Goal: Task Accomplishment & Management: Complete application form

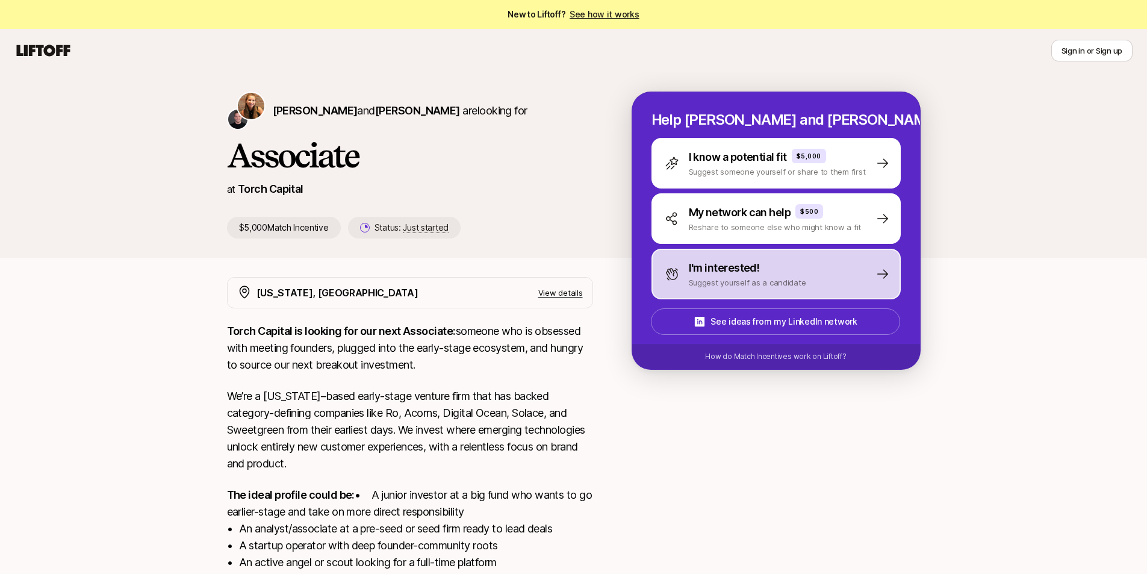
click at [691, 272] on p "I'm interested!" at bounding box center [724, 268] width 71 height 17
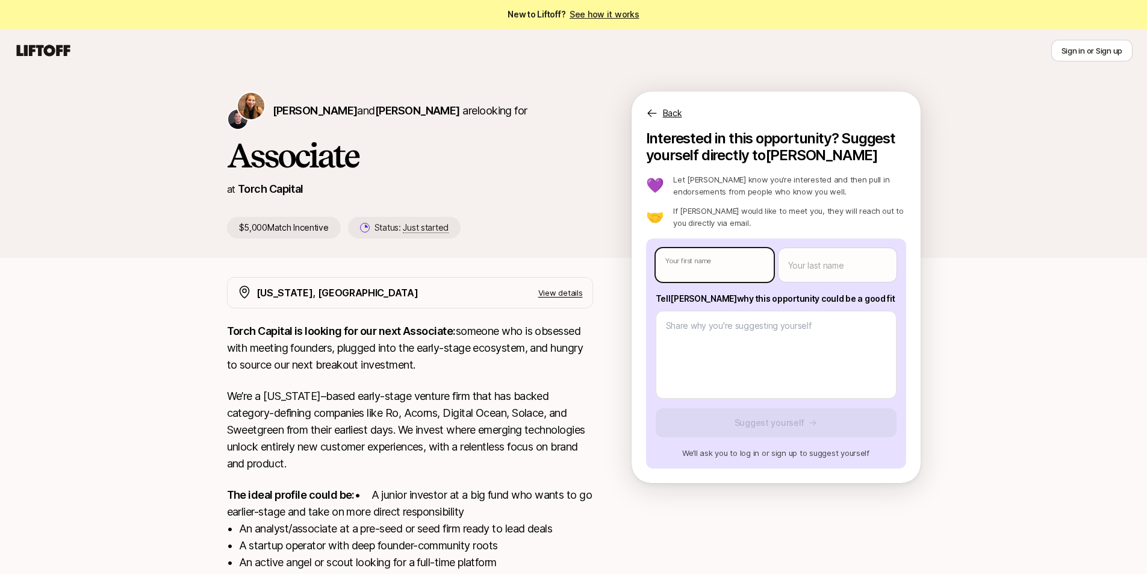
click at [670, 269] on body "New to Liftoff? See how it works Sign in or Sign up Sign in or Sign up [PERSON_…" at bounding box center [573, 287] width 1147 height 574
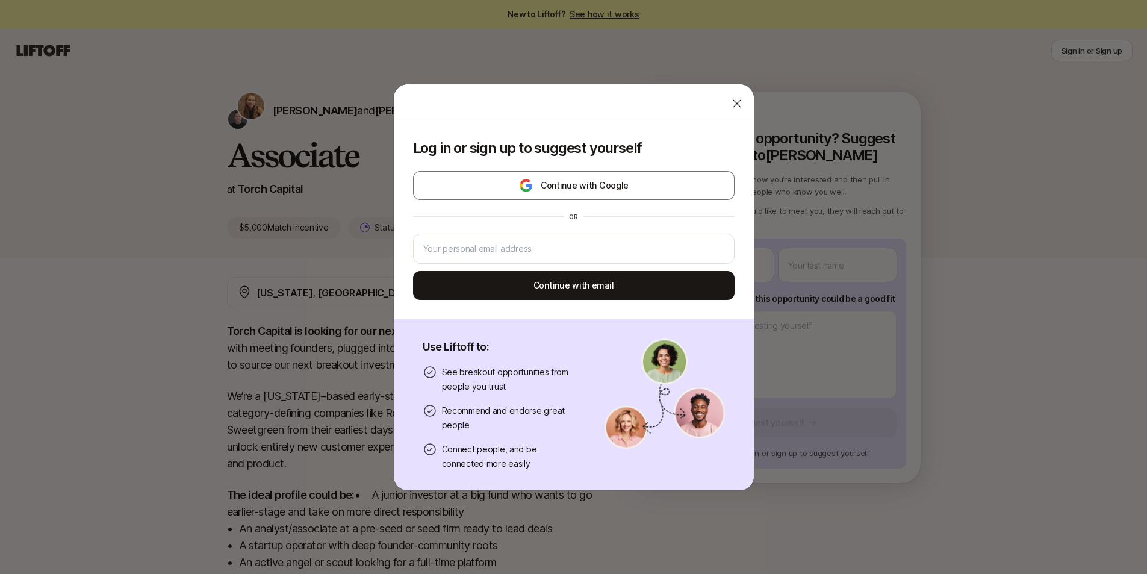
click at [731, 99] on icon at bounding box center [737, 104] width 12 height 12
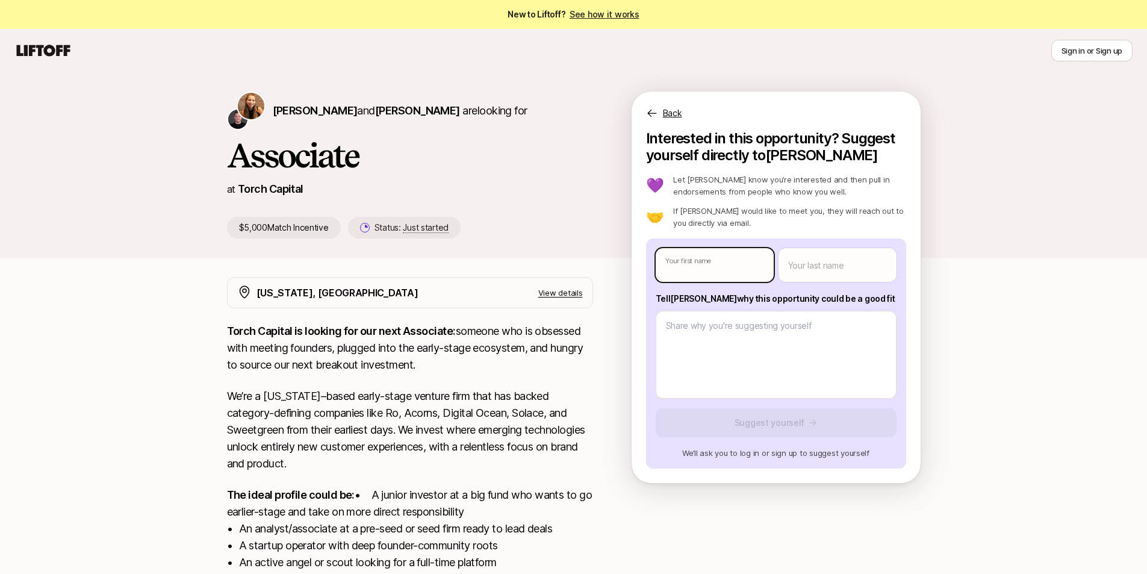
type textarea "x"
click at [707, 264] on body "New to Liftoff? See how it works Sign in or Sign up Sign in or Sign up [PERSON_…" at bounding box center [573, 287] width 1147 height 574
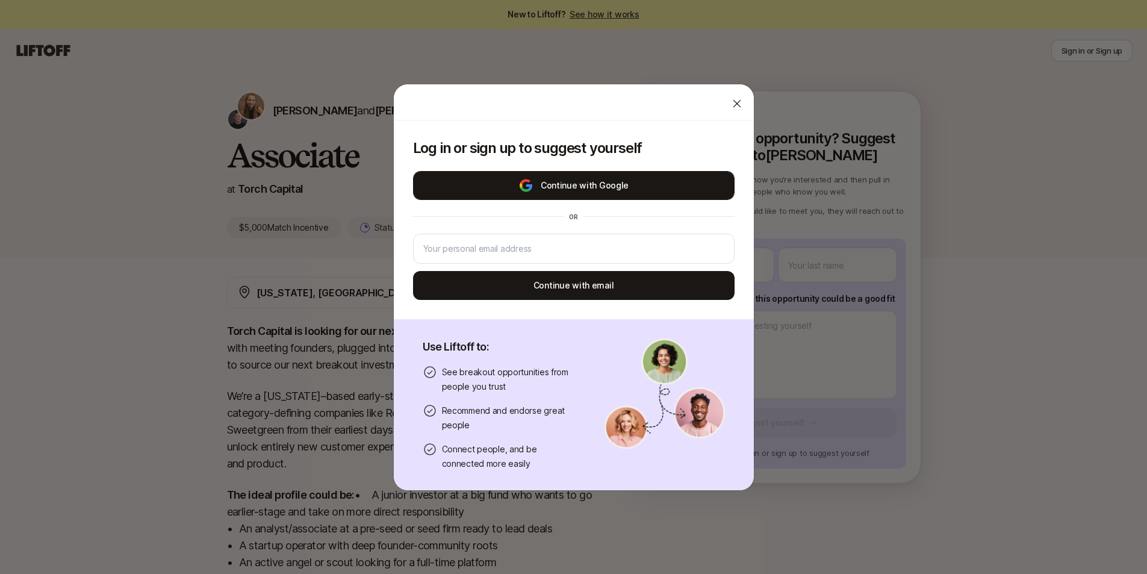
click at [572, 178] on button "Continue with Google" at bounding box center [574, 185] width 322 height 29
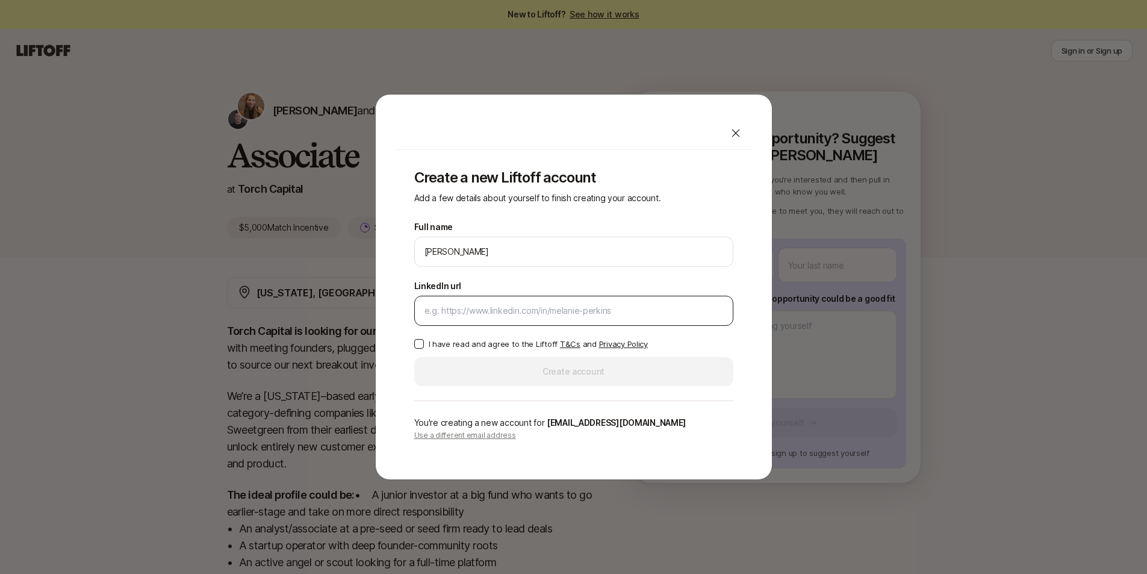
click at [468, 305] on input "LinkedIn url" at bounding box center [573, 310] width 299 height 14
click at [469, 315] on input "LinkedIn url" at bounding box center [573, 310] width 299 height 14
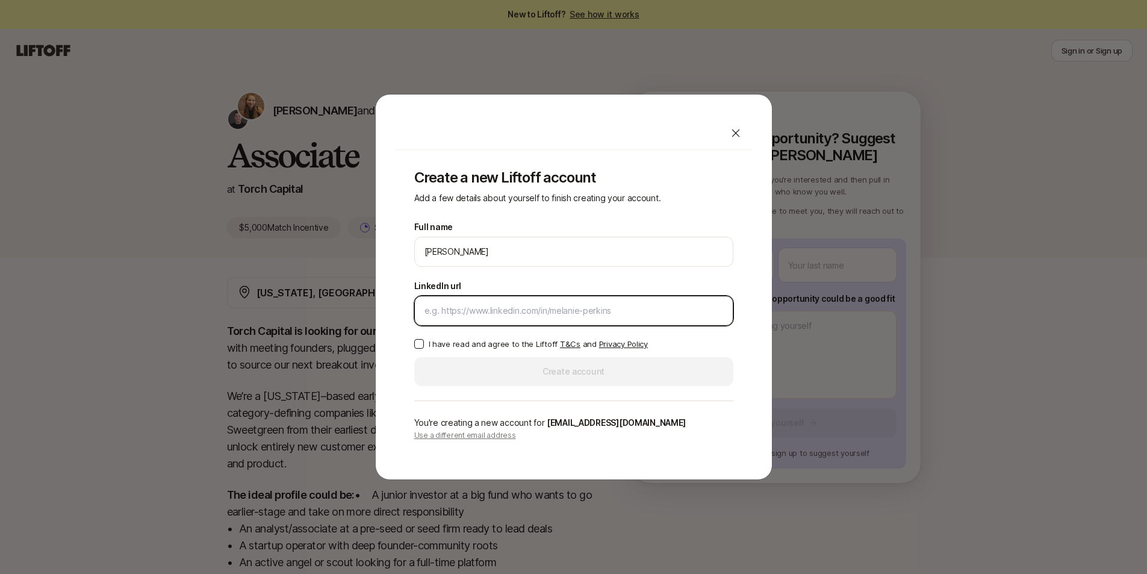
paste input "[URL][DOMAIN_NAME]"
type input "[URL][DOMAIN_NAME]"
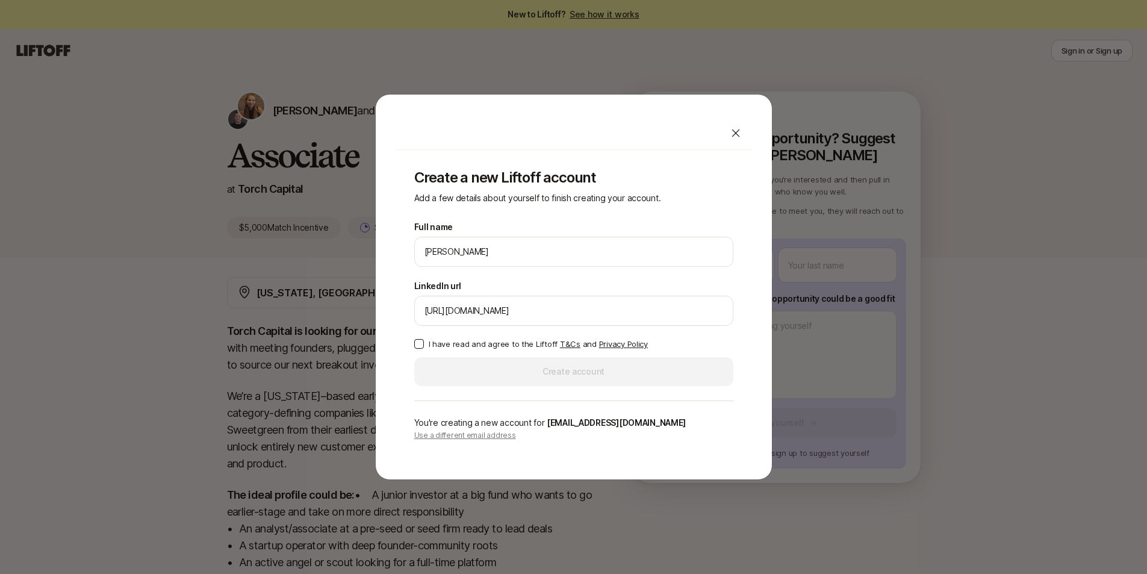
click at [426, 343] on label "I have read and agree to the Liftoff T&Cs and Privacy Policy" at bounding box center [573, 344] width 319 height 12
click at [421, 346] on button "I have read and agree to the Liftoff T&Cs and Privacy Policy" at bounding box center [419, 344] width 10 height 10
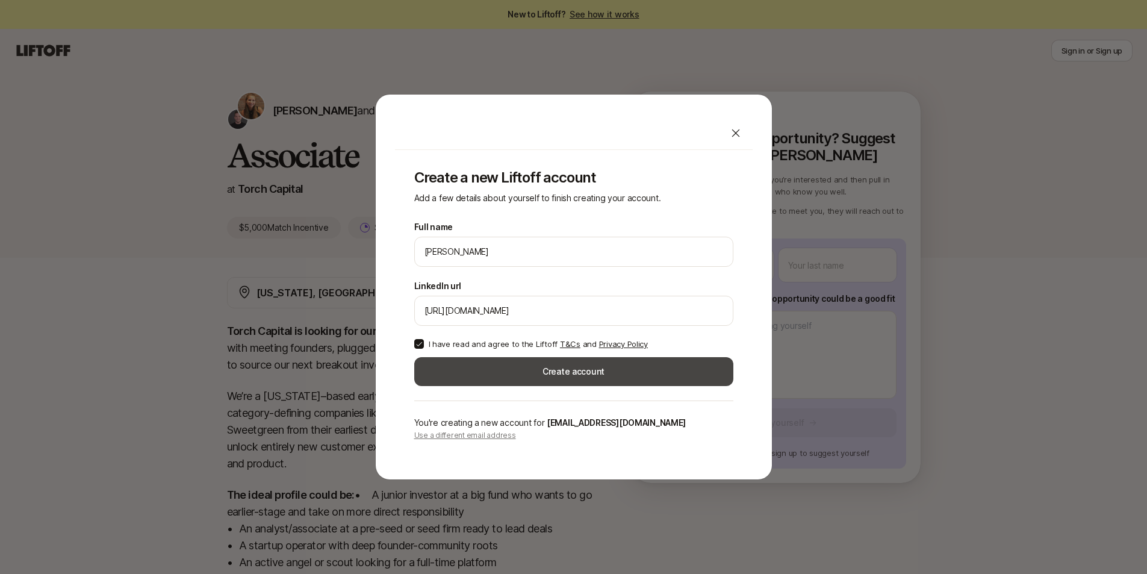
click at [464, 367] on button "Create account" at bounding box center [573, 371] width 319 height 29
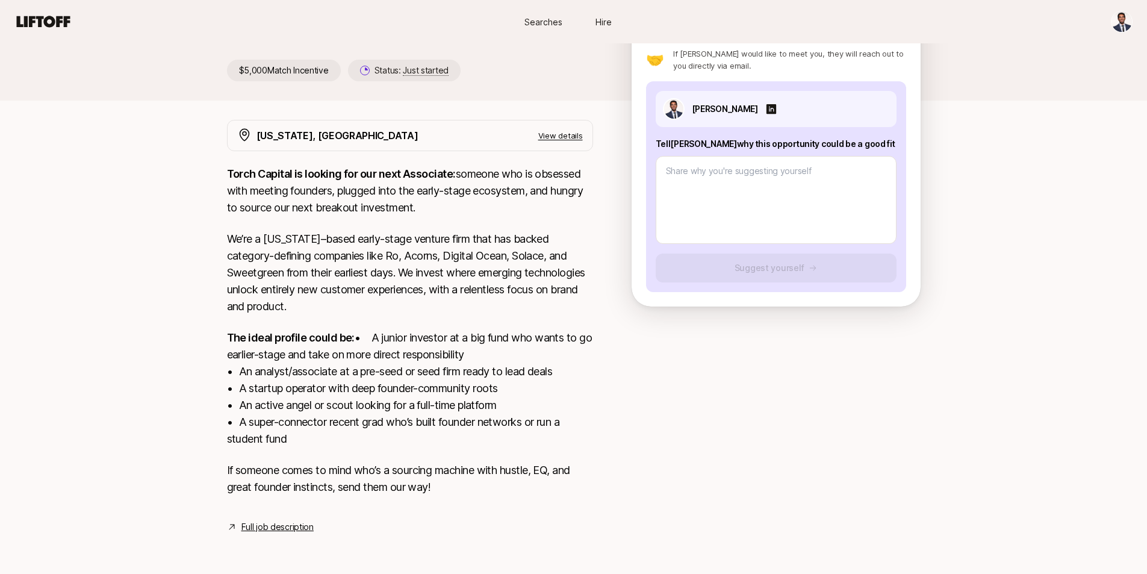
scroll to position [173, 0]
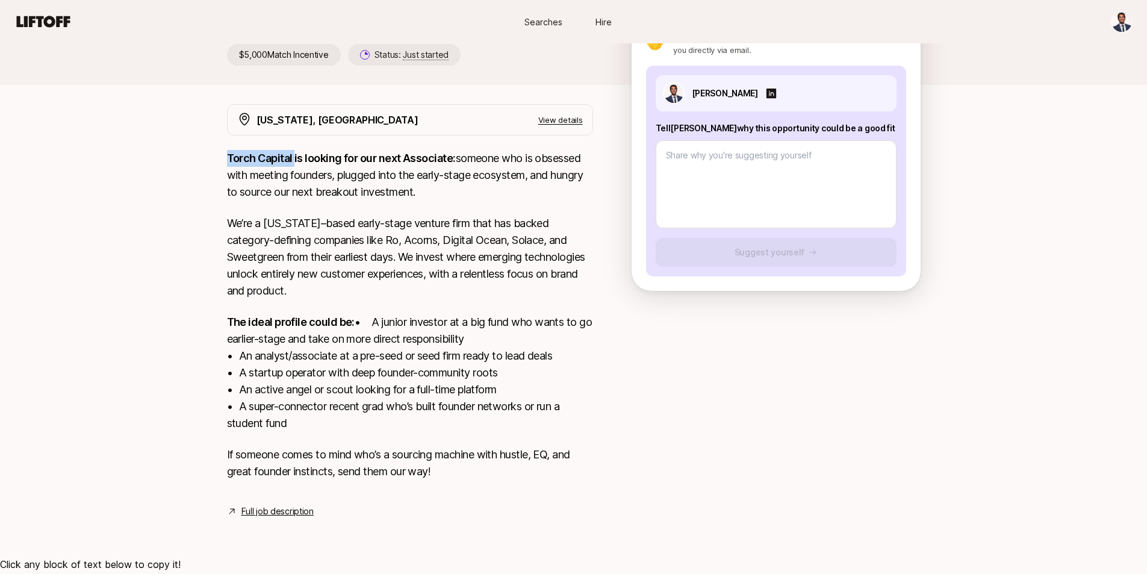
drag, startPoint x: 222, startPoint y: 157, endPoint x: 293, endPoint y: 161, distance: 71.2
click at [293, 161] on div "[US_STATE], [GEOGRAPHIC_DATA] View details Torch Capital is looking for our nex…" at bounding box center [574, 311] width 723 height 414
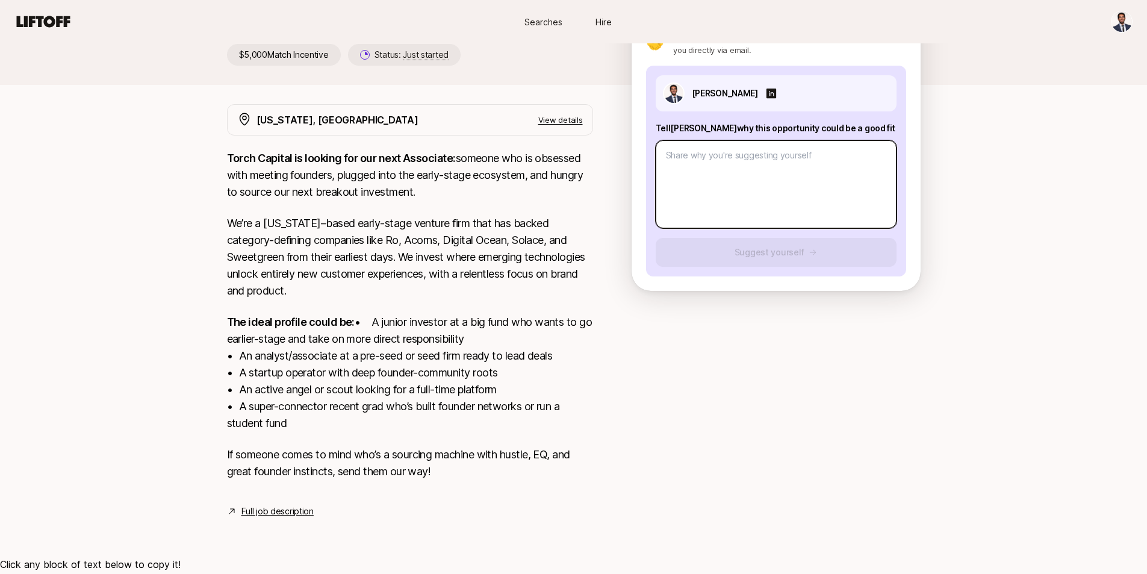
click at [696, 176] on textarea at bounding box center [776, 184] width 241 height 88
paste textarea "- I currently work as a growth-stage investor at [GEOGRAPHIC_DATA], where I ana…"
type textarea "x"
type textarea "- I currently work as a growth-stage investor at [GEOGRAPHIC_DATA], where I ana…"
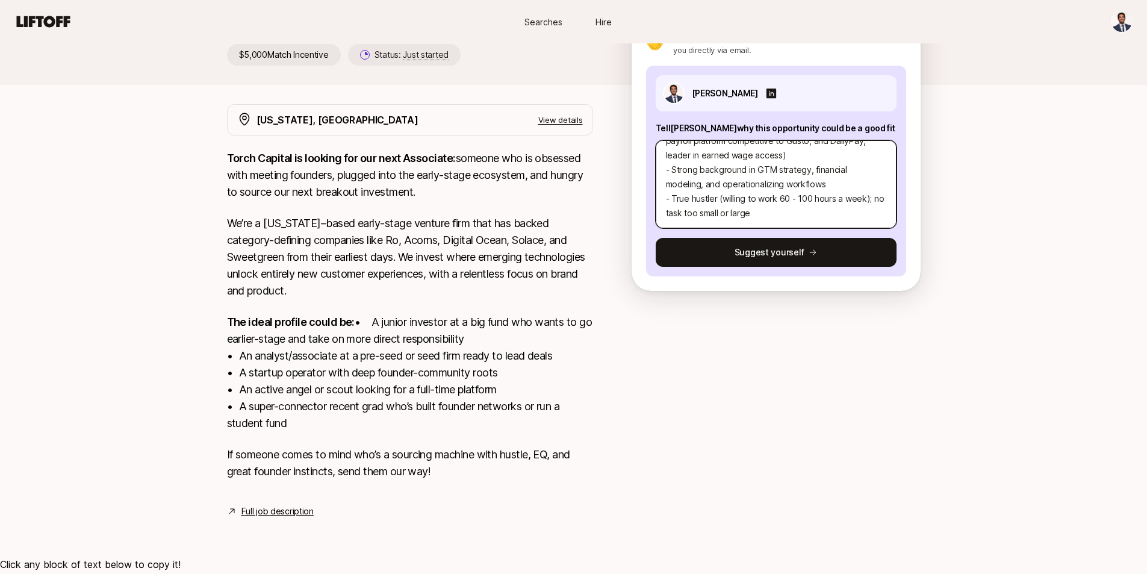
scroll to position [0, 0]
type textarea "x"
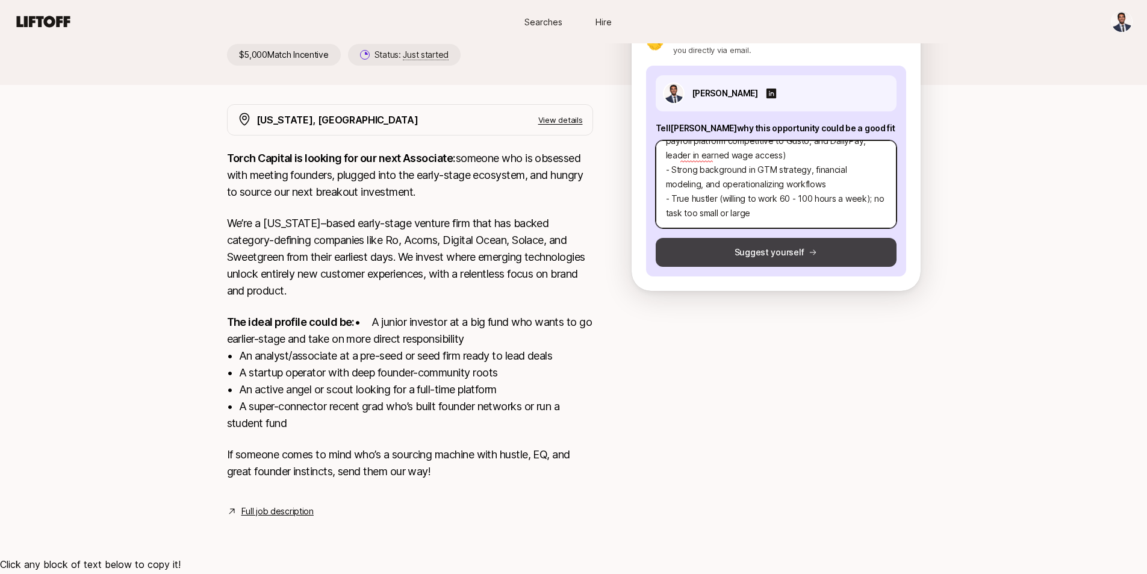
type textarea "- I currently work as a growth-stage investor at [GEOGRAPHIC_DATA], where I ana…"
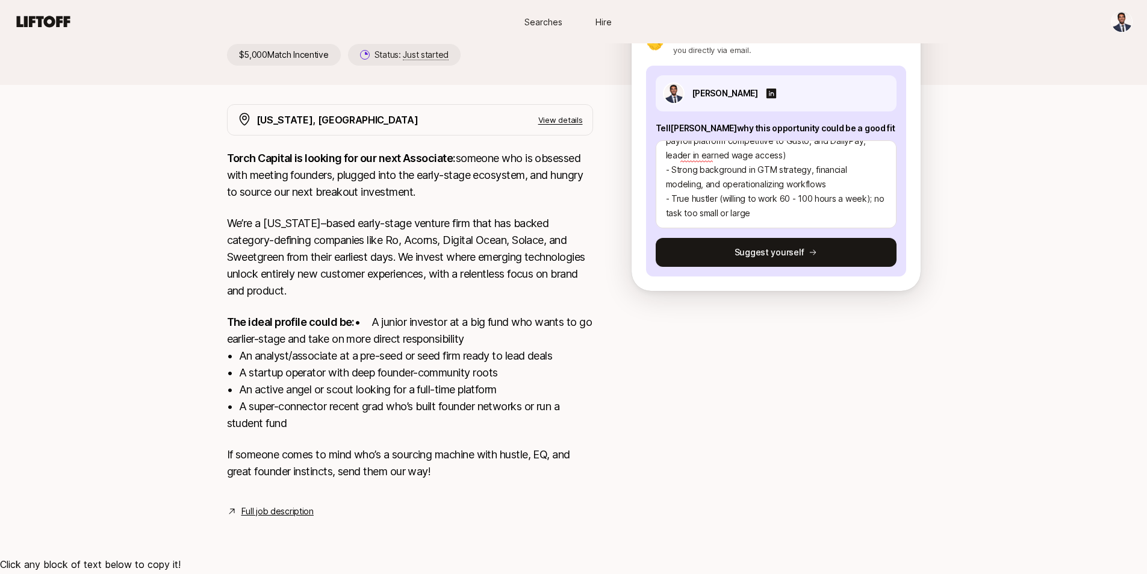
drag, startPoint x: 716, startPoint y: 260, endPoint x: 696, endPoint y: 335, distance: 77.8
click at [696, 335] on div "[PERSON_NAME] and [PERSON_NAME] are looking for Associate at Torch Capital $5,0…" at bounding box center [573, 223] width 1147 height 648
click at [826, 173] on textarea "- I currently work as a growth-stage investor at [GEOGRAPHIC_DATA], where I ana…" at bounding box center [776, 184] width 241 height 88
type textarea "x"
type textarea "- I currently work as a growth-stage investor at [GEOGRAPHIC_DATA], where I ana…"
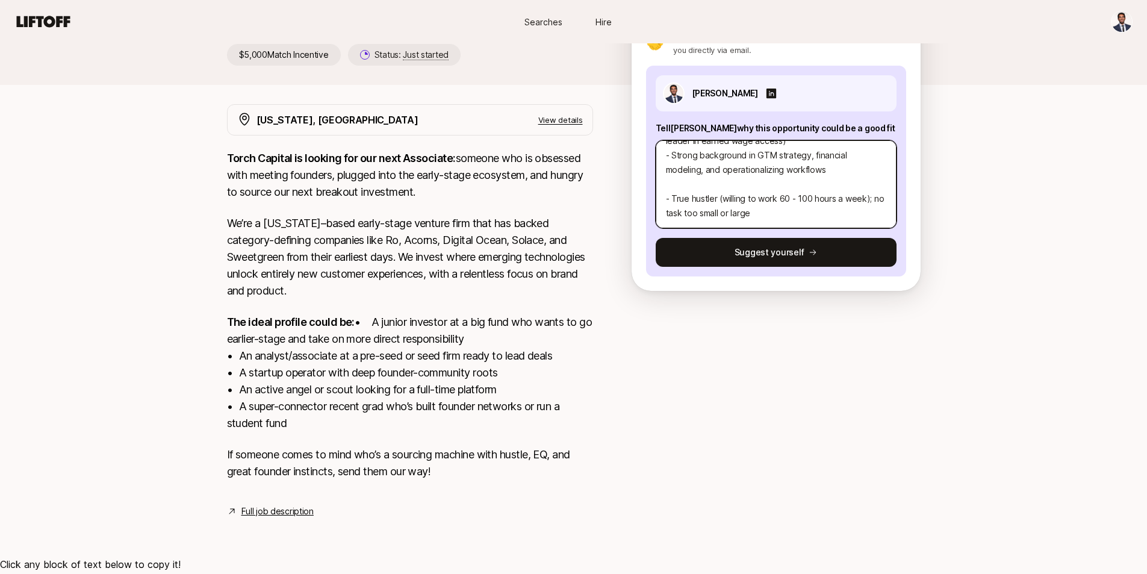
scroll to position [87, 0]
type textarea "x"
type textarea "- I currently work as a growth-stage investor at [GEOGRAPHIC_DATA], where I ana…"
type textarea "x"
type textarea "- I currently work as a growth-stage investor at [GEOGRAPHIC_DATA], where I ana…"
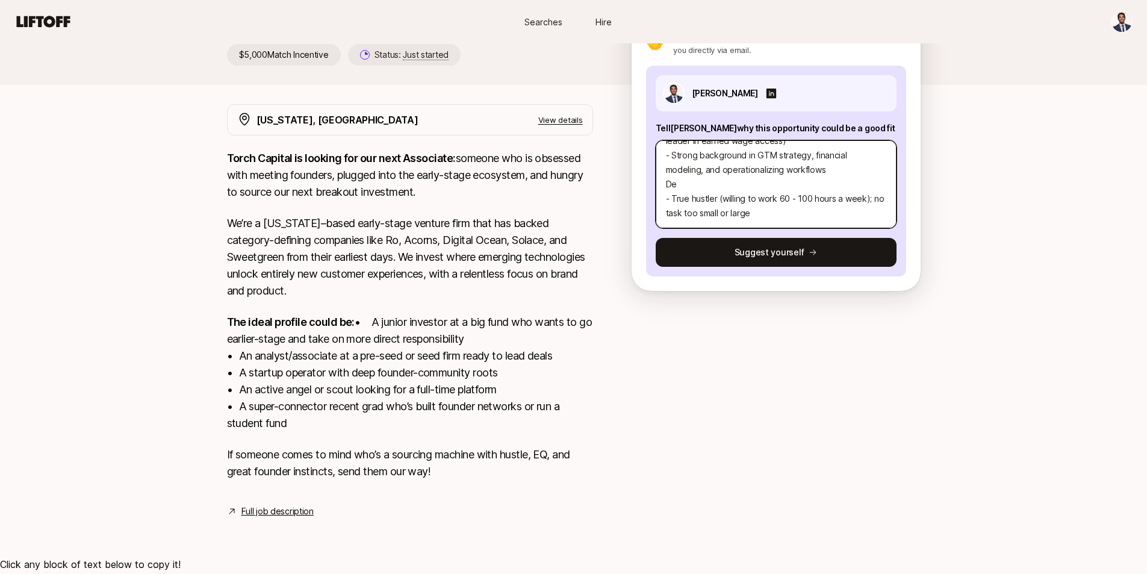
type textarea "x"
type textarea "- I currently work as a growth-stage investor at [GEOGRAPHIC_DATA], where I ana…"
type textarea "x"
type textarea "- I currently work as a growth-stage investor at [GEOGRAPHIC_DATA], where I ana…"
type textarea "x"
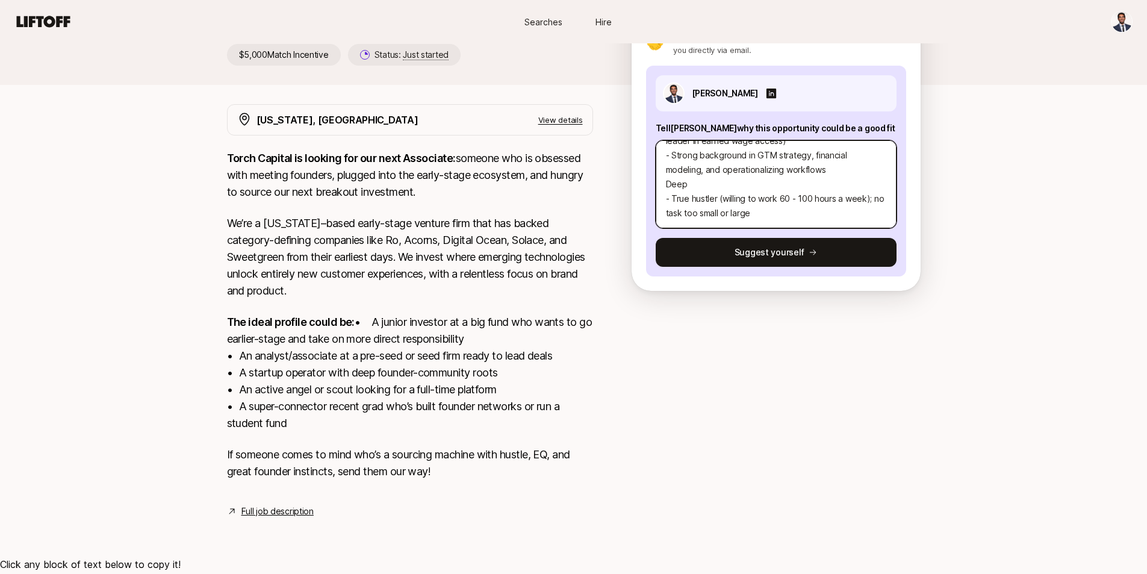
type textarea "- I currently work as a growth-stage investor at [GEOGRAPHIC_DATA], where I ana…"
type textarea "x"
type textarea "- I currently work as a growth-stage investor at [GEOGRAPHIC_DATA], where I ana…"
type textarea "x"
type textarea "- I currently work as a growth-stage investor at [GEOGRAPHIC_DATA], where I ana…"
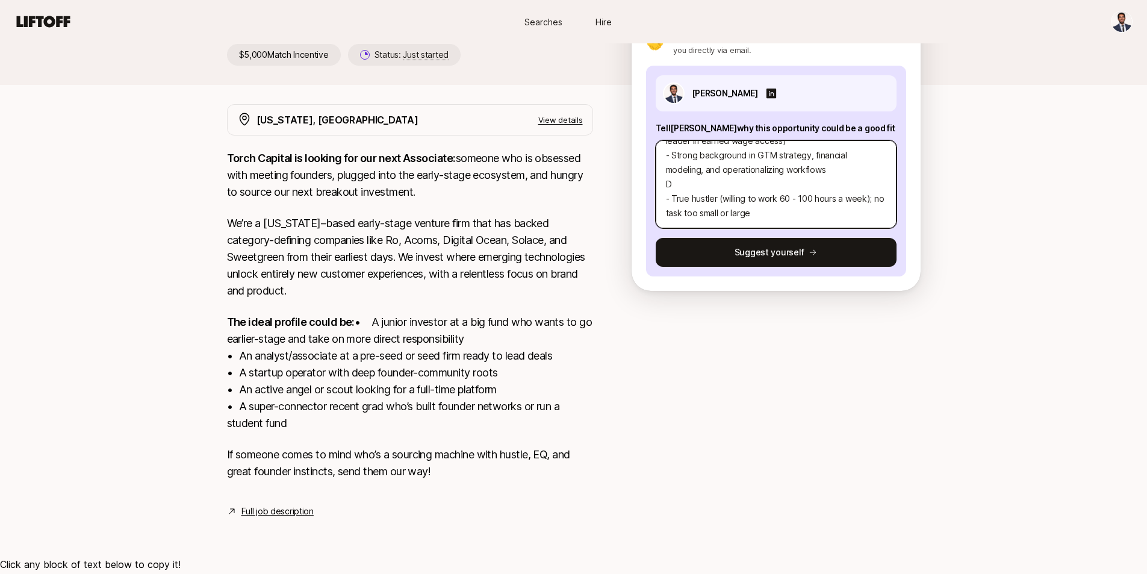
type textarea "x"
type textarea "- I currently work as a growth-stage investor at [GEOGRAPHIC_DATA], where I ana…"
type textarea "x"
type textarea "- I currently work as a growth-stage investor at [GEOGRAPHIC_DATA], where I ana…"
type textarea "x"
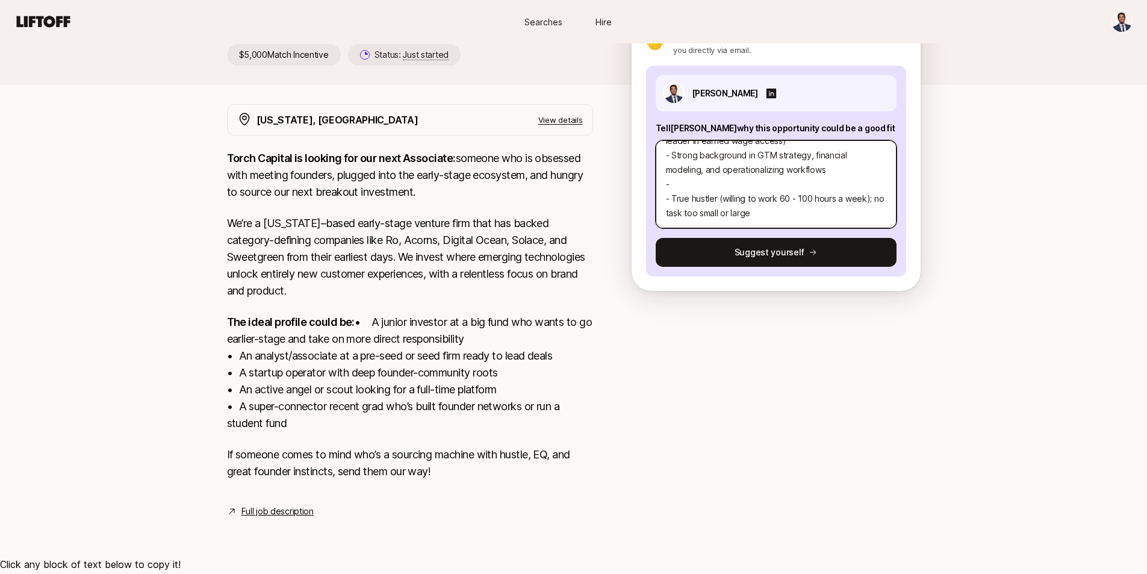
type textarea "- I currently work as a growth-stage investor at [GEOGRAPHIC_DATA], where I ana…"
type textarea "x"
type textarea "- I currently work as a growth-stage investor at [GEOGRAPHIC_DATA], where I ana…"
type textarea "x"
type textarea "- I currently work as a growth-stage investor at [GEOGRAPHIC_DATA], where I ana…"
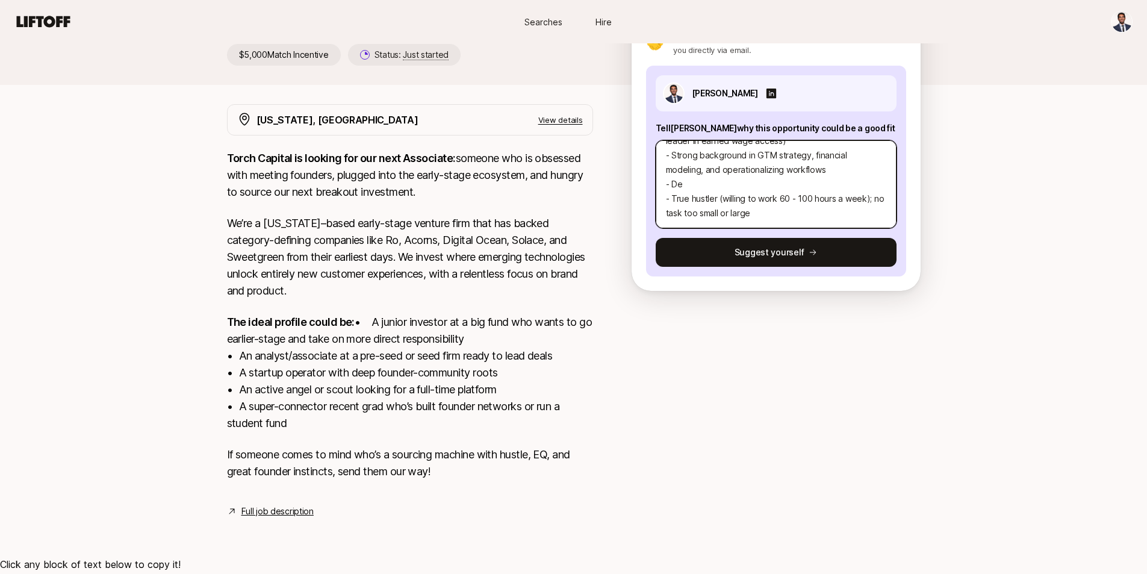
type textarea "x"
type textarea "- I currently work as a growth-stage investor at [GEOGRAPHIC_DATA], where I ana…"
type textarea "x"
type textarea "- I currently work as a growth-stage investor at [GEOGRAPHIC_DATA], where I ana…"
type textarea "x"
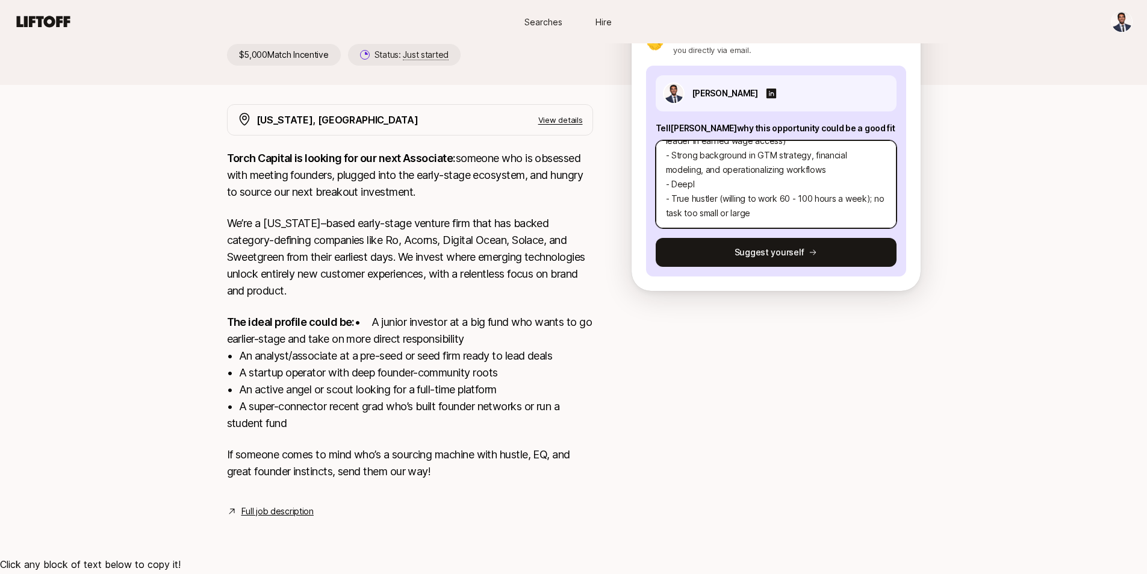
type textarea "- I currently work as a growth-stage investor at [GEOGRAPHIC_DATA], where I ana…"
type textarea "x"
type textarea "- I currently work as a growth-stage investor at [GEOGRAPHIC_DATA], where I ana…"
type textarea "x"
type textarea "- I currently work as a growth-stage investor at [GEOGRAPHIC_DATA], where I ana…"
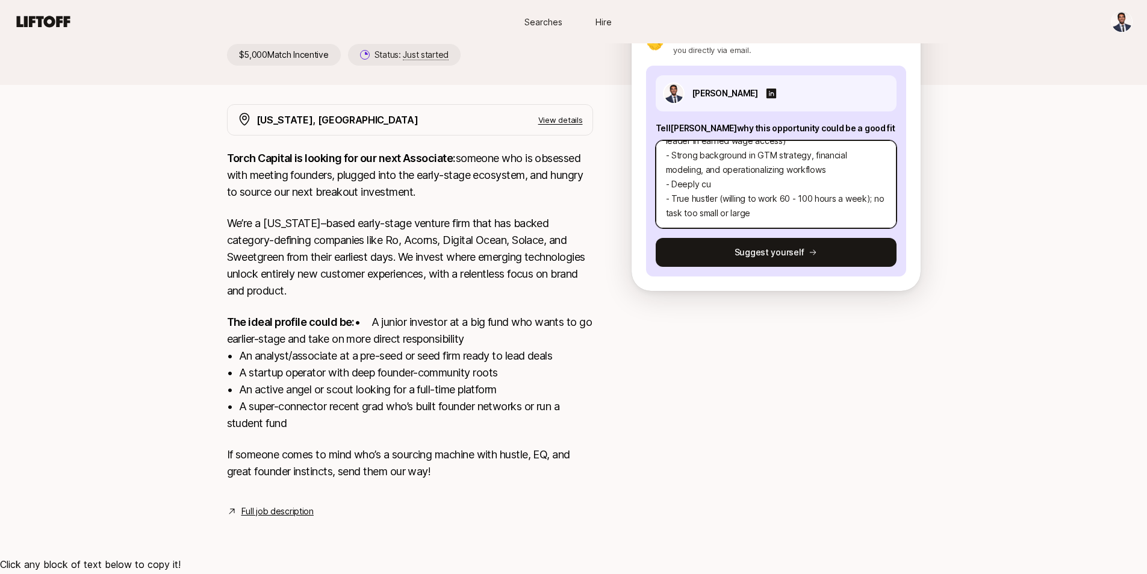
type textarea "x"
type textarea "- I currently work as a growth-stage investor at [GEOGRAPHIC_DATA], where I ana…"
type textarea "x"
type textarea "- I currently work as a growth-stage investor at [GEOGRAPHIC_DATA], where I ana…"
type textarea "x"
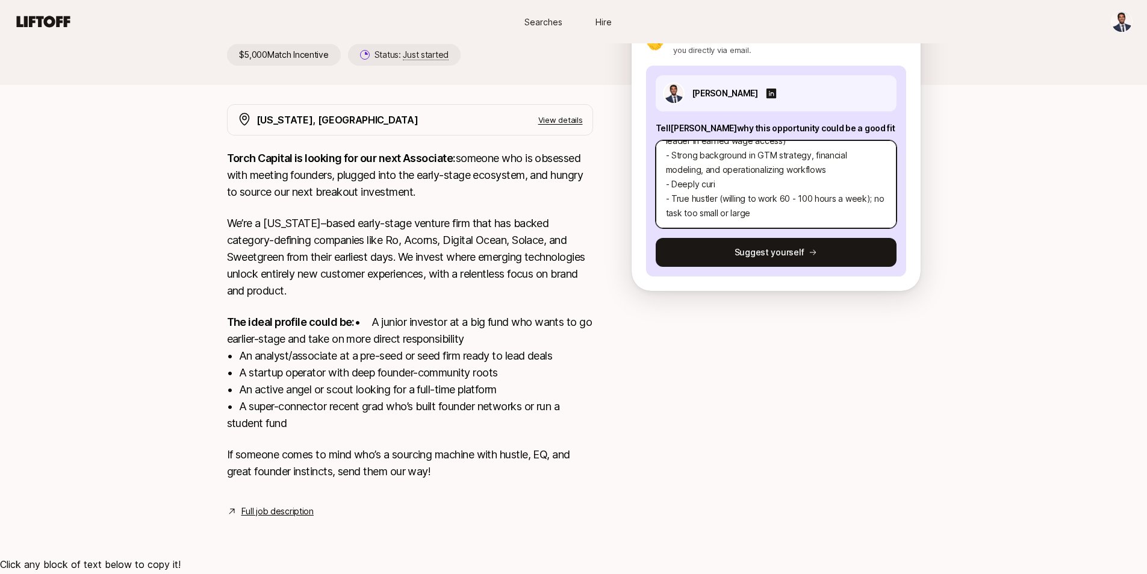
type textarea "- I currently work as a growth-stage investor at [GEOGRAPHIC_DATA], where I ana…"
type textarea "x"
type textarea "- I currently work as a growth-stage investor at [GEOGRAPHIC_DATA], where I ana…"
type textarea "x"
type textarea "- I currently work as a growth-stage investor at [GEOGRAPHIC_DATA], where I ana…"
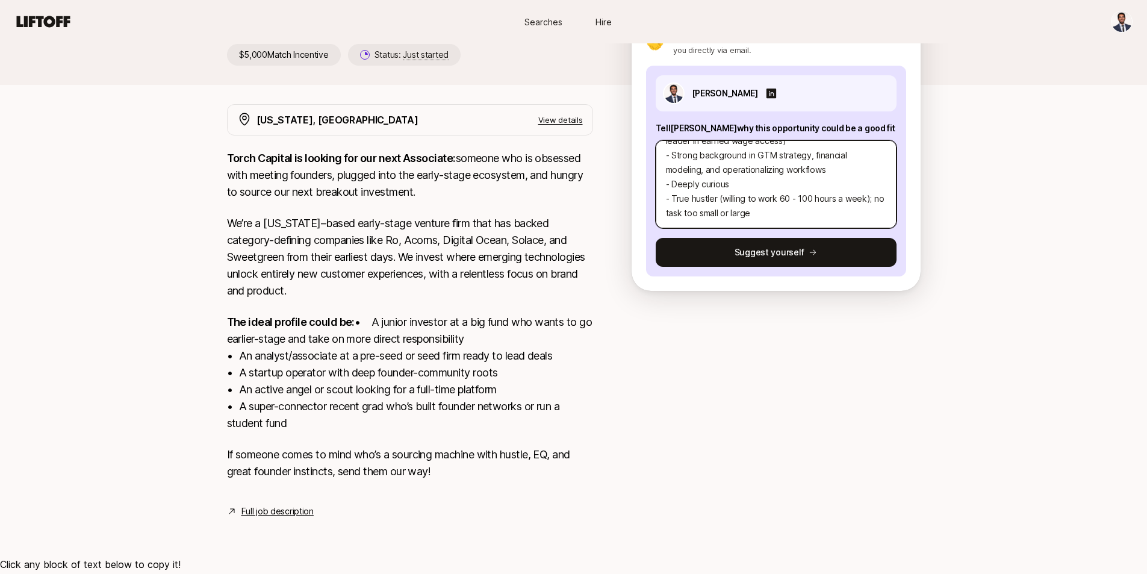
type textarea "x"
type textarea "- I currently work as a growth-stage investor at [GEOGRAPHIC_DATA], where I ana…"
type textarea "x"
type textarea "- I currently work as a growth-stage investor at [GEOGRAPHIC_DATA], where I ana…"
type textarea "x"
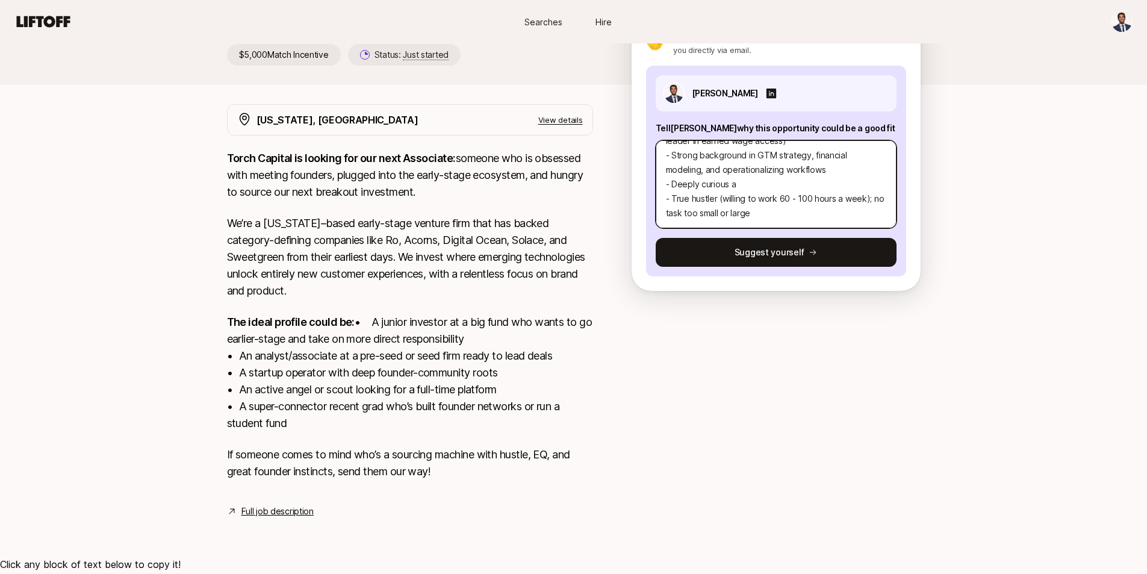
type textarea "- I currently work as a growth-stage investor at [GEOGRAPHIC_DATA], where I ana…"
type textarea "x"
type textarea "- I currently work as a growth-stage investor at [GEOGRAPHIC_DATA], where I ana…"
type textarea "x"
type textarea "- I currently work as a growth-stage investor at [GEOGRAPHIC_DATA], where I ana…"
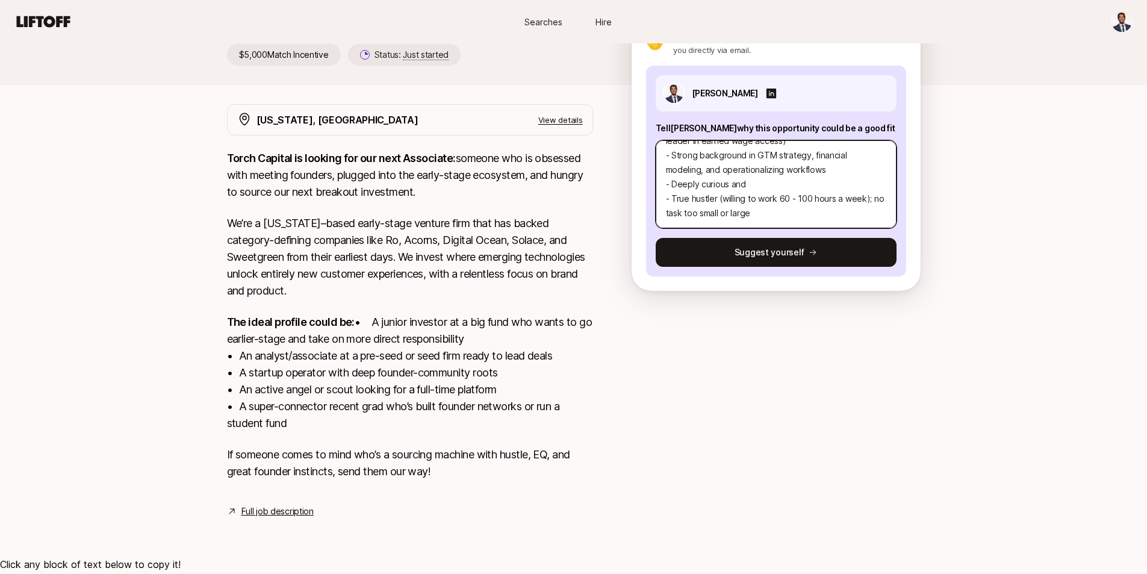
type textarea "x"
type textarea "- I currently work as a growth-stage investor at [GEOGRAPHIC_DATA], where I ana…"
type textarea "x"
type textarea "- I currently work as a growth-stage investor at [GEOGRAPHIC_DATA], where I ana…"
type textarea "x"
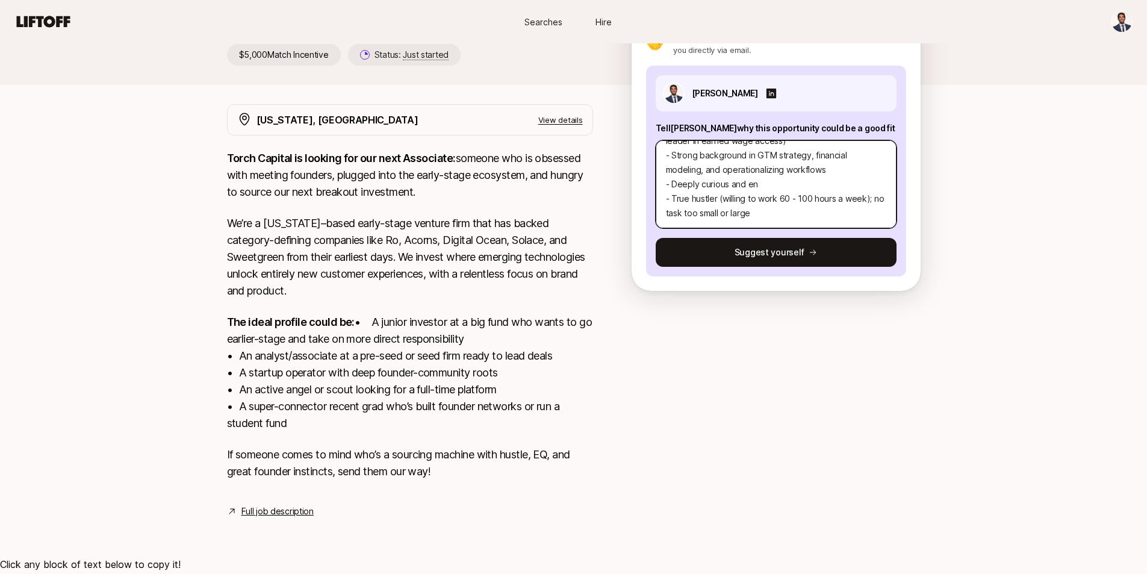
type textarea "- I currently work as a growth-stage investor at [GEOGRAPHIC_DATA], where I ana…"
type textarea "x"
type textarea "- I currently work as a growth-stage investor at [GEOGRAPHIC_DATA], where I ana…"
type textarea "x"
type textarea "- I currently work as a growth-stage investor at [GEOGRAPHIC_DATA], where I ana…"
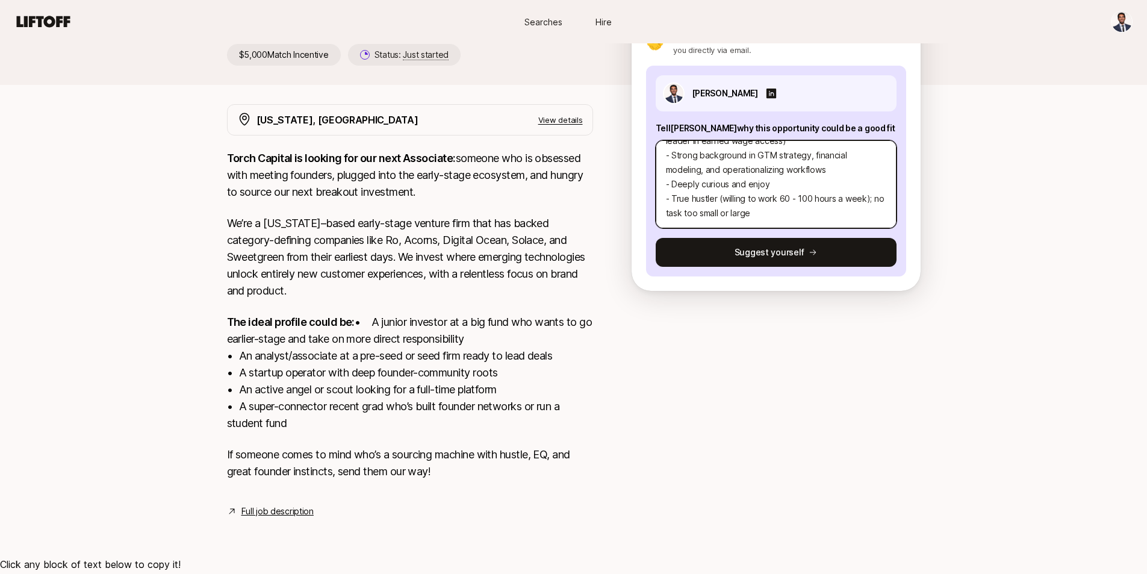
type textarea "x"
type textarea "- I currently work as a growth-stage investor at [GEOGRAPHIC_DATA], where I ana…"
type textarea "x"
type textarea "- I currently work as a growth-stage investor at [GEOGRAPHIC_DATA], where I ana…"
type textarea "x"
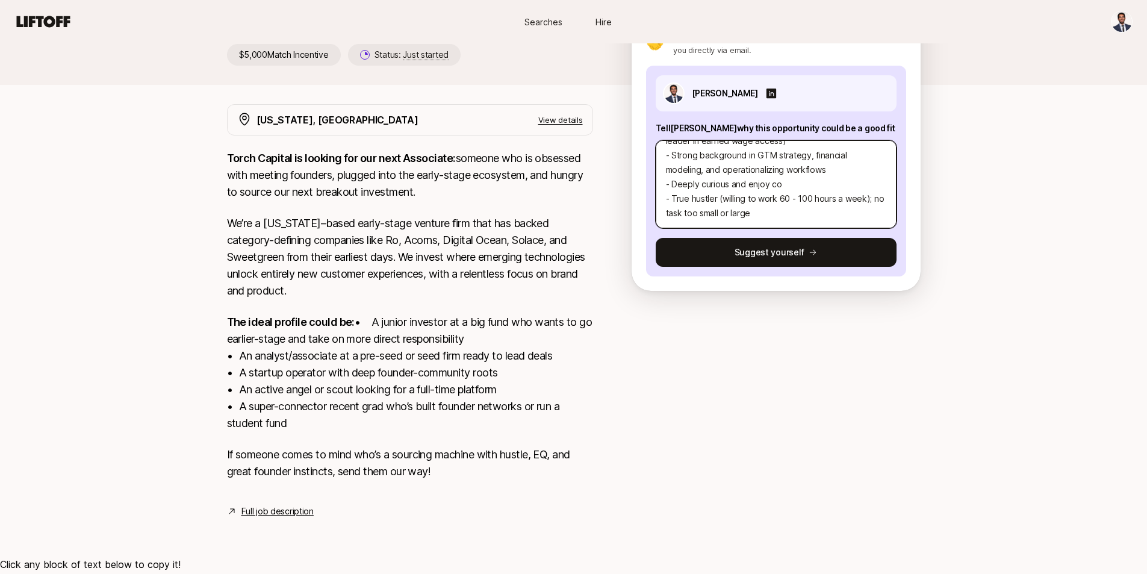
type textarea "- I currently work as a growth-stage investor at [GEOGRAPHIC_DATA], where I ana…"
type textarea "x"
type textarea "- I currently work as a growth-stage investor at [GEOGRAPHIC_DATA], where I ana…"
type textarea "x"
type textarea "- I currently work as a growth-stage investor at [GEOGRAPHIC_DATA], where I ana…"
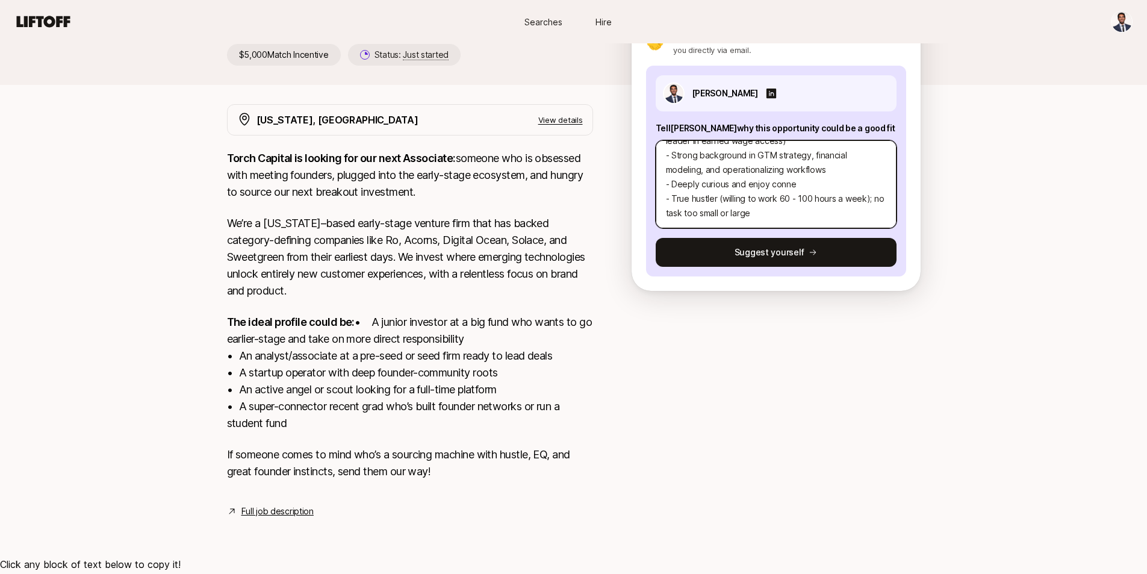
type textarea "x"
type textarea "- I currently work as a growth-stage investor at [GEOGRAPHIC_DATA], where I ana…"
type textarea "x"
type textarea "- I currently work as a growth-stage investor at [GEOGRAPHIC_DATA], where I ana…"
type textarea "x"
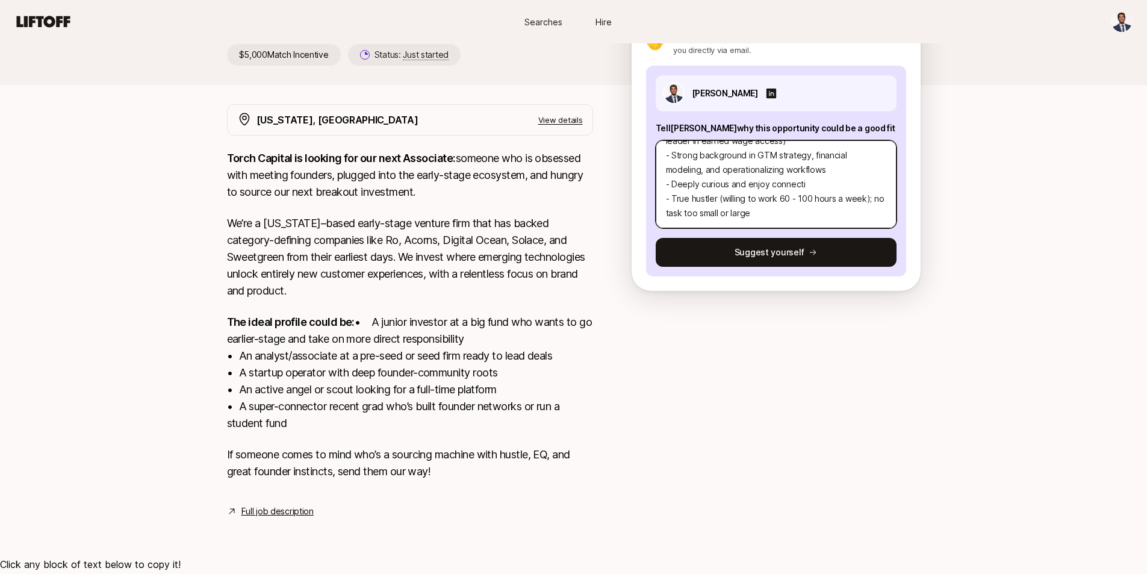
type textarea "- I currently work as a growth-stage investor at [GEOGRAPHIC_DATA], where I ana…"
type textarea "x"
type textarea "- I currently work as a growth-stage investor at [GEOGRAPHIC_DATA], where I ana…"
type textarea "x"
type textarea "- I currently work as a growth-stage investor at [GEOGRAPHIC_DATA], where I ana…"
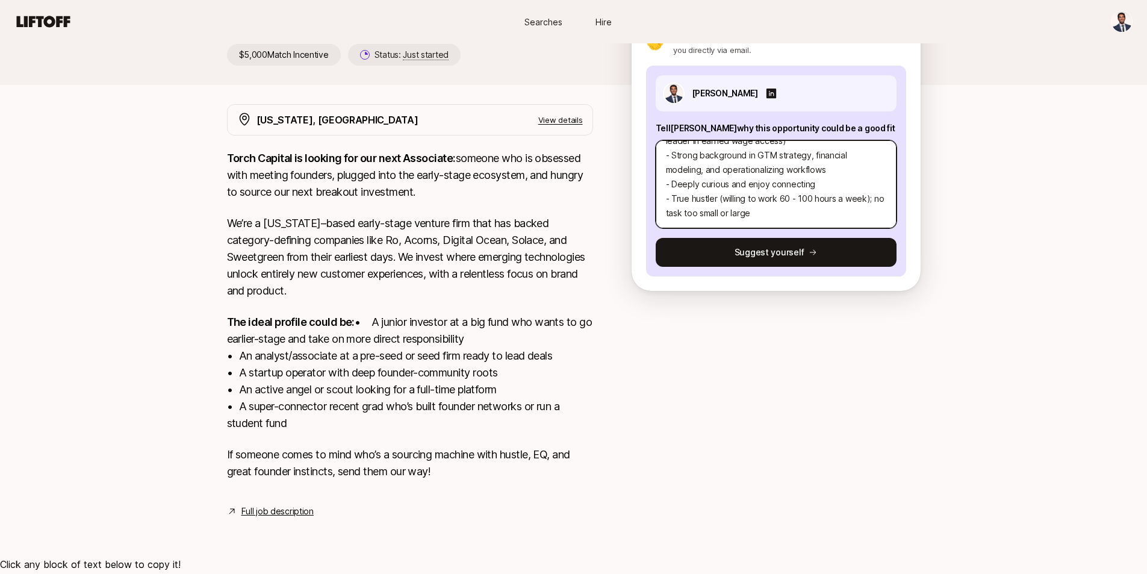
type textarea "x"
type textarea "- I currently work as a growth-stage investor at [GEOGRAPHIC_DATA], where I ana…"
type textarea "x"
type textarea "- I currently work as a growth-stage investor at [GEOGRAPHIC_DATA], where I ana…"
type textarea "x"
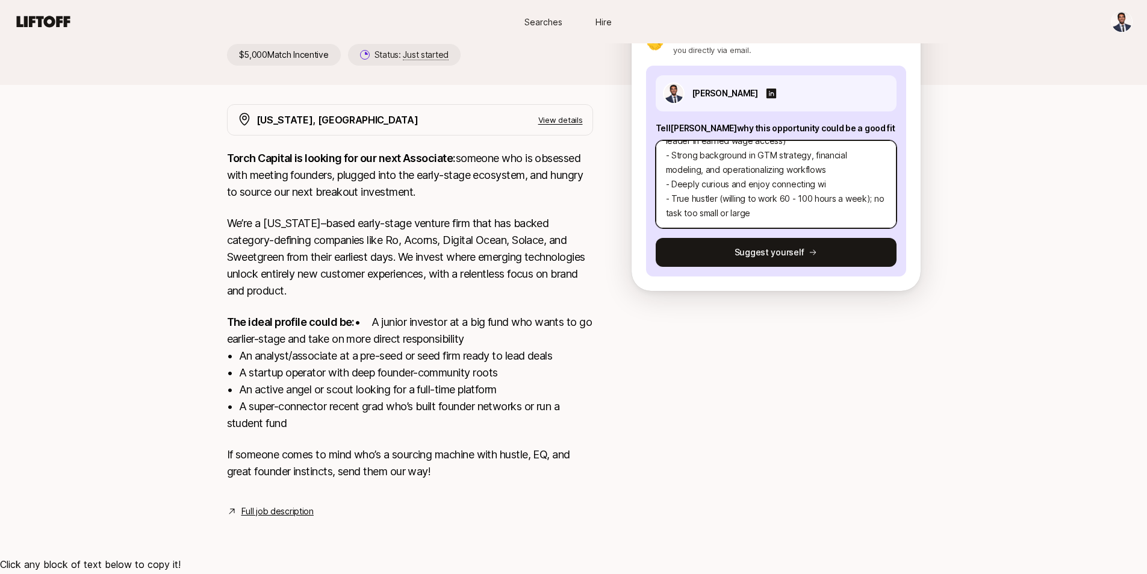
type textarea "- I currently work as a growth-stage investor at [GEOGRAPHIC_DATA], where I ana…"
type textarea "x"
type textarea "- I currently work as a growth-stage investor at [GEOGRAPHIC_DATA], where I ana…"
type textarea "x"
type textarea "- I currently work as a growth-stage investor at [GEOGRAPHIC_DATA], where I ana…"
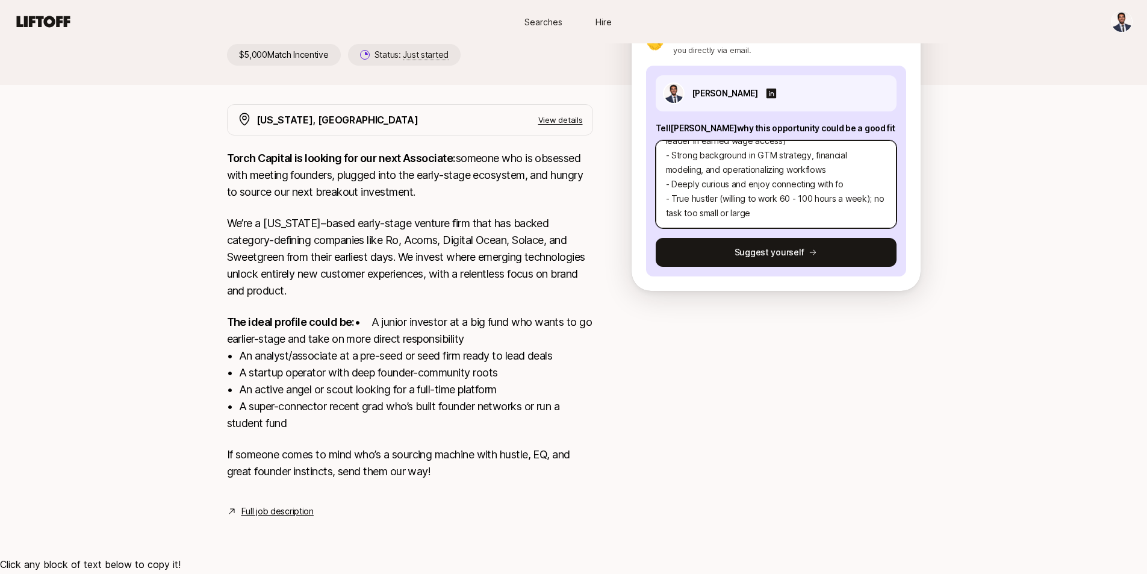
type textarea "x"
type textarea "- I currently work as a growth-stage investor at [GEOGRAPHIC_DATA], where I ana…"
type textarea "x"
type textarea "- I currently work as a growth-stage investor at [GEOGRAPHIC_DATA], where I ana…"
type textarea "x"
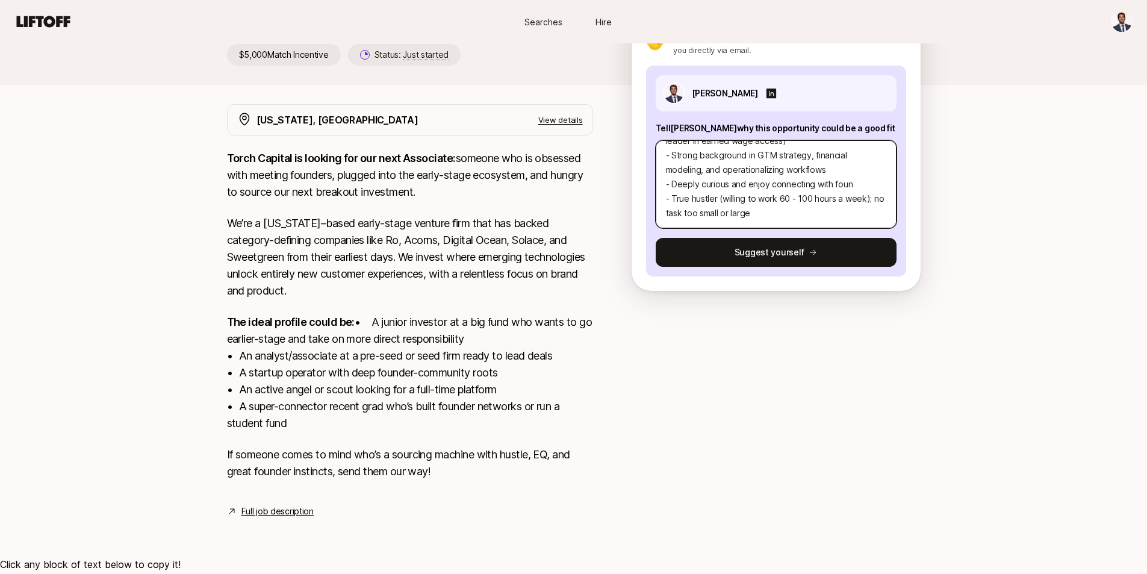
type textarea "- I currently work as a growth-stage investor at [GEOGRAPHIC_DATA], where I ana…"
type textarea "x"
type textarea "- I currently work as a growth-stage investor at [GEOGRAPHIC_DATA], where I ana…"
type textarea "x"
type textarea "- I currently work as a growth-stage investor at [GEOGRAPHIC_DATA], where I ana…"
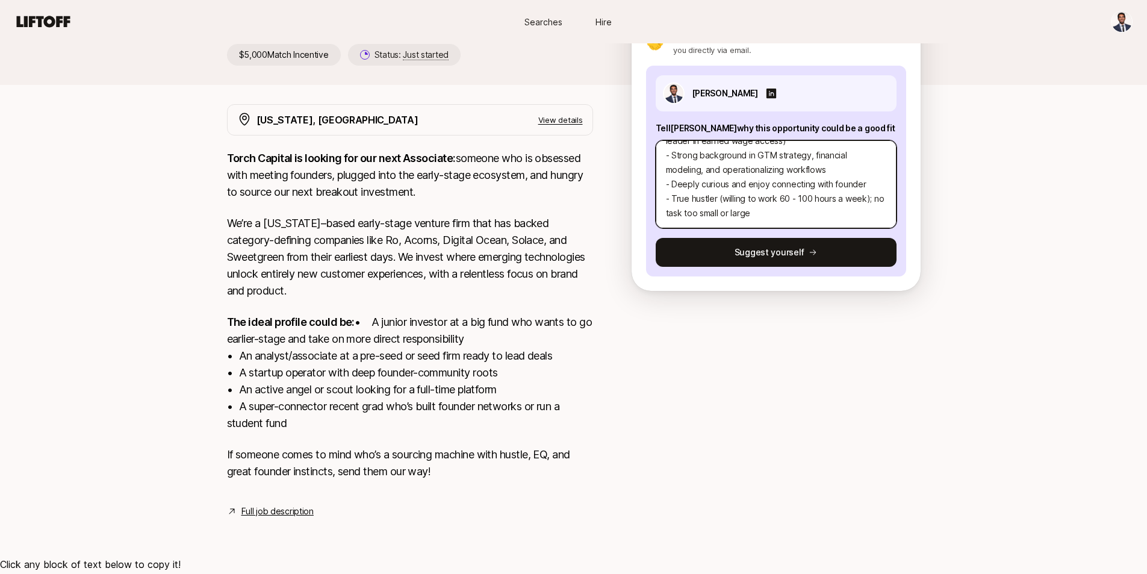
type textarea "x"
type textarea "- I currently work as a growth-stage investor at [GEOGRAPHIC_DATA], where I ana…"
type textarea "x"
type textarea "- I currently work as a growth-stage investor at [GEOGRAPHIC_DATA], where I ana…"
type textarea "x"
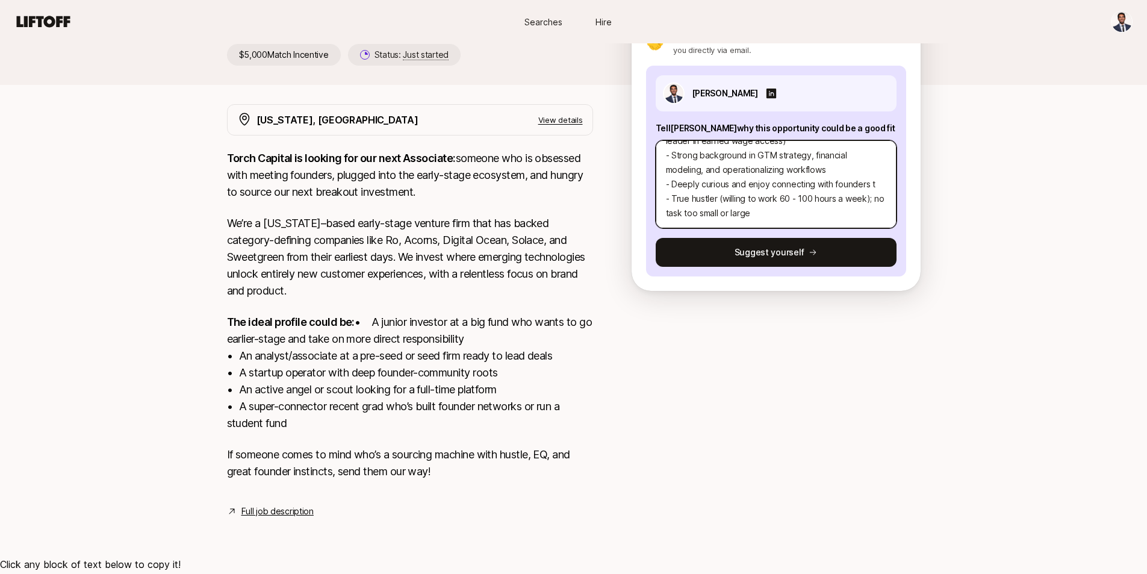
type textarea "- I currently work as a growth-stage investor at [GEOGRAPHIC_DATA], where I ana…"
type textarea "x"
type textarea "- I currently work as a growth-stage investor at [GEOGRAPHIC_DATA], where I ana…"
type textarea "x"
type textarea "- I currently work as a growth-stage investor at [GEOGRAPHIC_DATA], where I ana…"
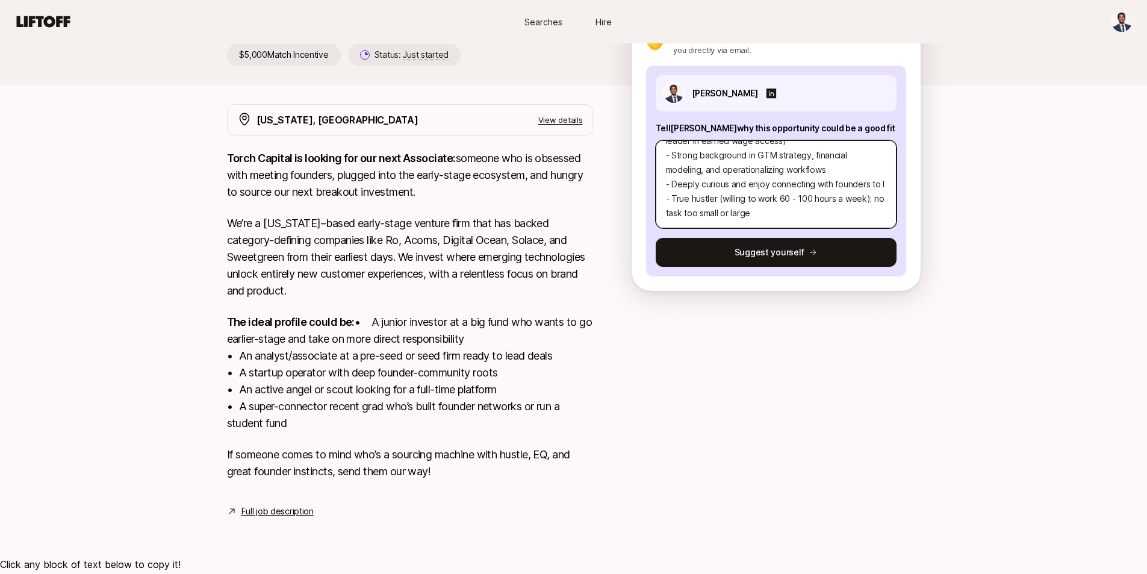
type textarea "x"
type textarea "- I currently work as a growth-stage investor at [GEOGRAPHIC_DATA], where I ana…"
type textarea "x"
type textarea "- I currently work as a growth-stage investor at [GEOGRAPHIC_DATA], where I ana…"
type textarea "x"
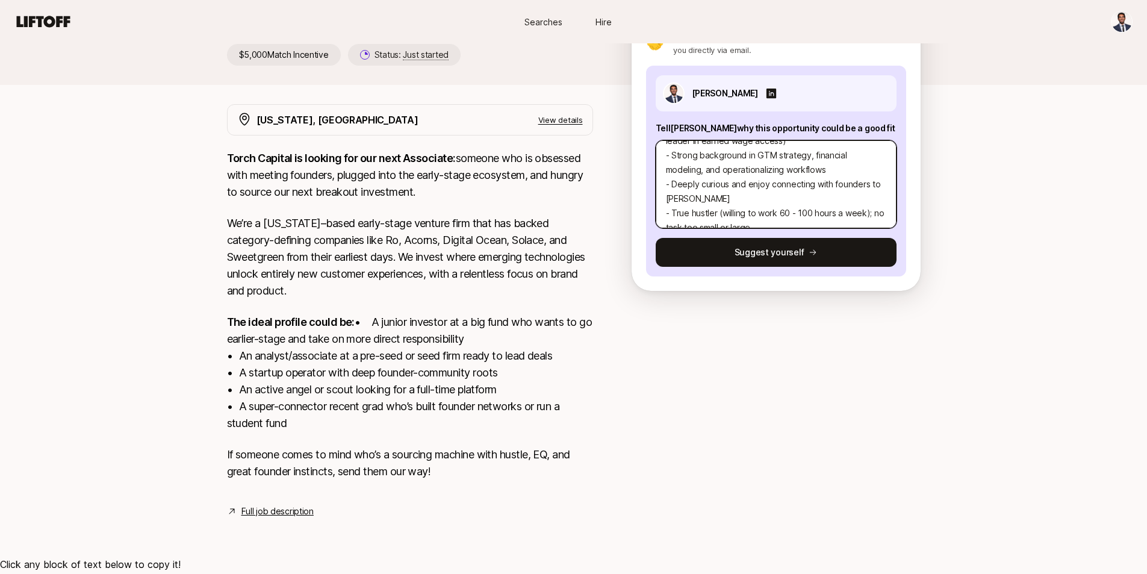
type textarea "- I currently work as a growth-stage investor at [GEOGRAPHIC_DATA], where I ana…"
type textarea "x"
type textarea "- I currently work as a growth-stage investor at [GEOGRAPHIC_DATA], where I ana…"
type textarea "x"
type textarea "- I currently work as a growth-stage investor at [GEOGRAPHIC_DATA], where I ana…"
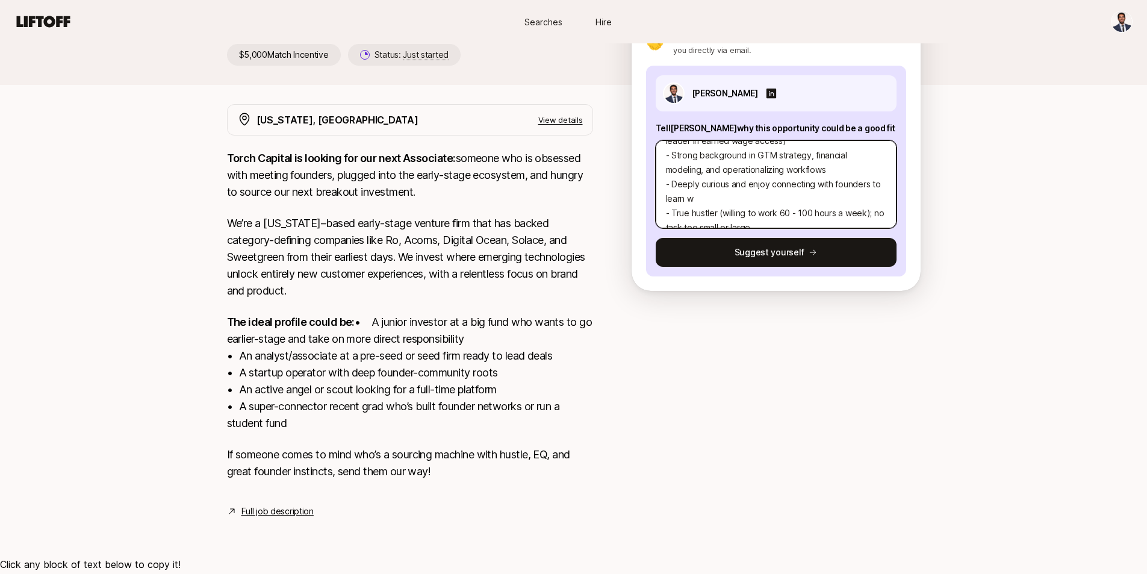
type textarea "x"
type textarea "- I currently work as a growth-stage investor at [GEOGRAPHIC_DATA], where I ana…"
type textarea "x"
type textarea "- I currently work as a growth-stage investor at [GEOGRAPHIC_DATA], where I ana…"
type textarea "x"
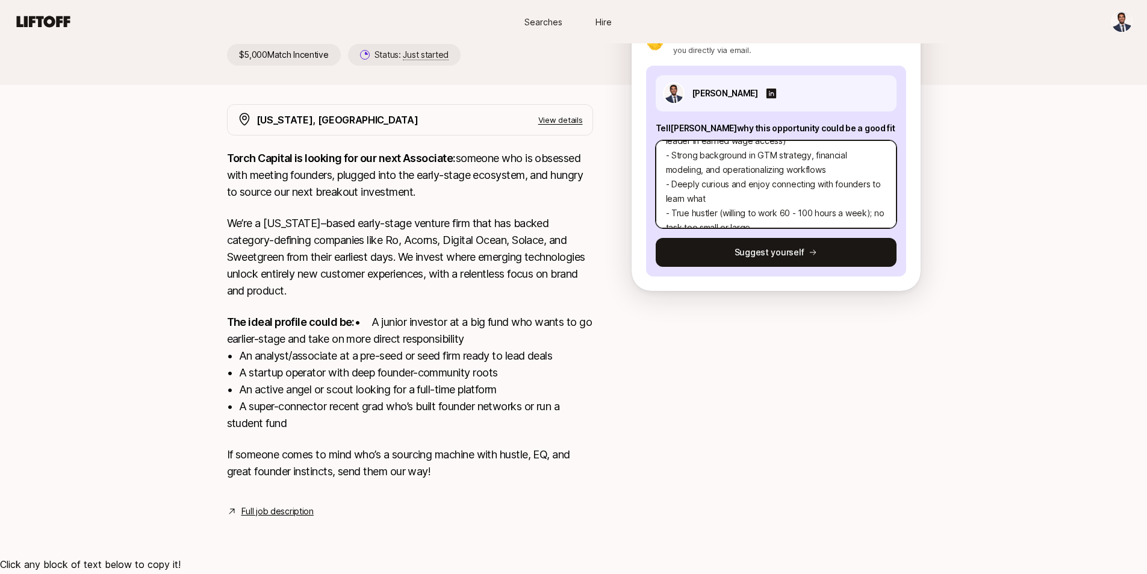
type textarea "- I currently work as a growth-stage investor at [GEOGRAPHIC_DATA], where I ana…"
type textarea "x"
type textarea "- I currently work as a growth-stage investor at [GEOGRAPHIC_DATA], where I ana…"
type textarea "x"
type textarea "- I currently work as a growth-stage investor at [GEOGRAPHIC_DATA], where I ana…"
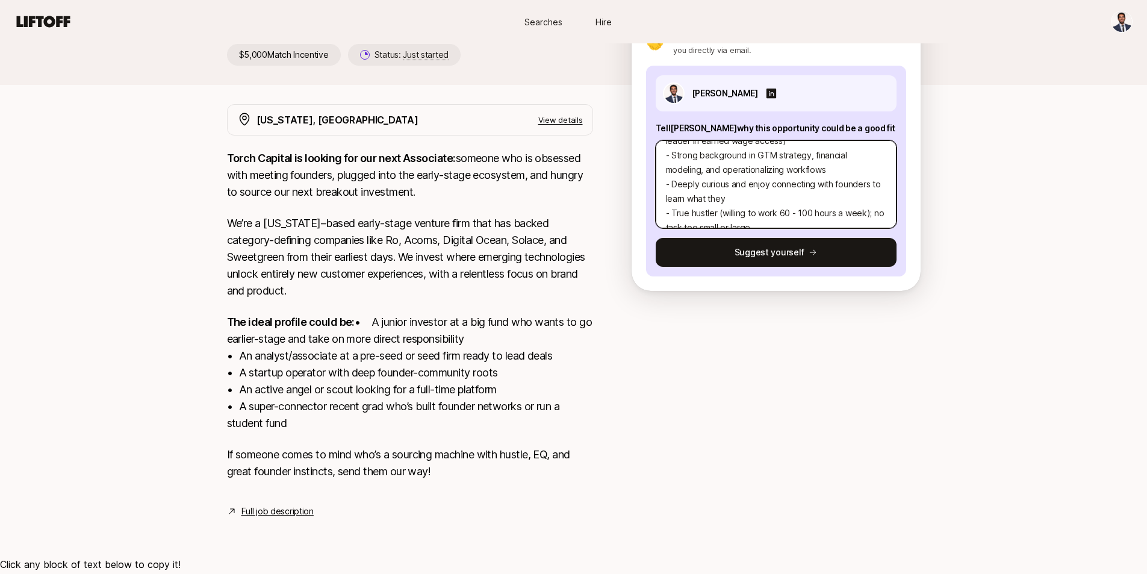
type textarea "x"
type textarea "- I currently work as a growth-stage investor at [GEOGRAPHIC_DATA], where I ana…"
type textarea "x"
type textarea "- I currently work as a growth-stage investor at [GEOGRAPHIC_DATA], where I ana…"
type textarea "x"
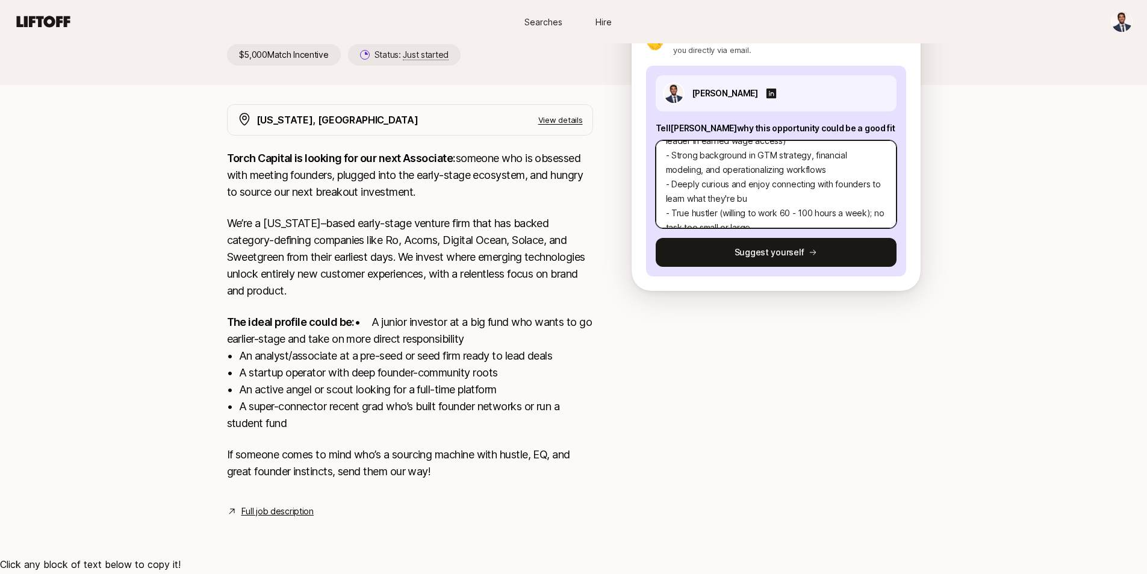
type textarea "- I currently work as a growth-stage investor at [GEOGRAPHIC_DATA], where I ana…"
type textarea "x"
type textarea "- I currently work as a growth-stage investor at [GEOGRAPHIC_DATA], where I ana…"
type textarea "x"
type textarea "- I currently work as a growth-stage investor at [GEOGRAPHIC_DATA], where I ana…"
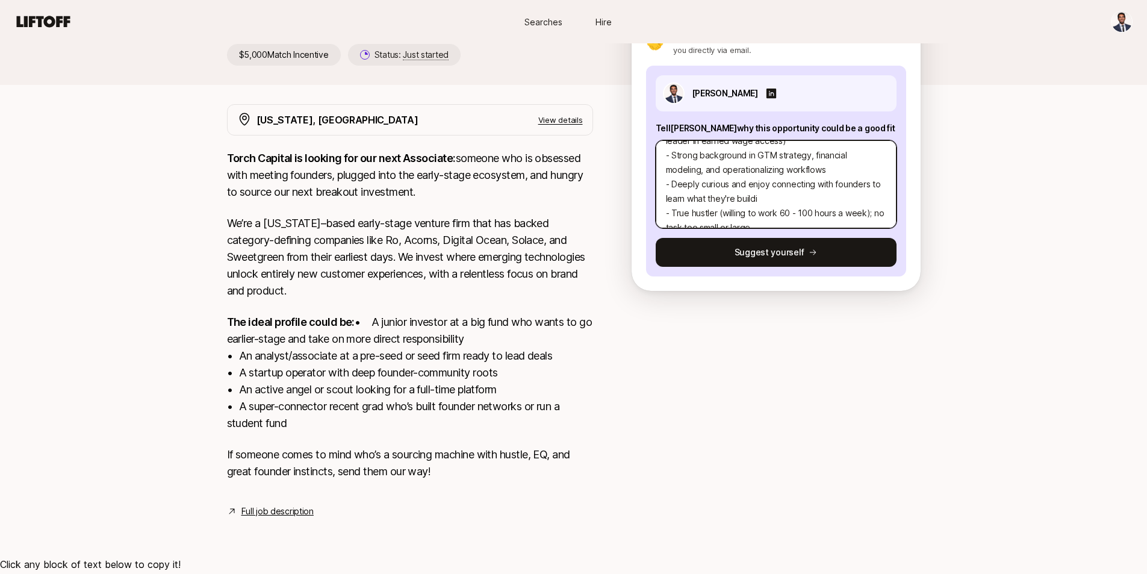
type textarea "x"
type textarea "- I currently work as a growth-stage investor at [GEOGRAPHIC_DATA], where I ana…"
type textarea "x"
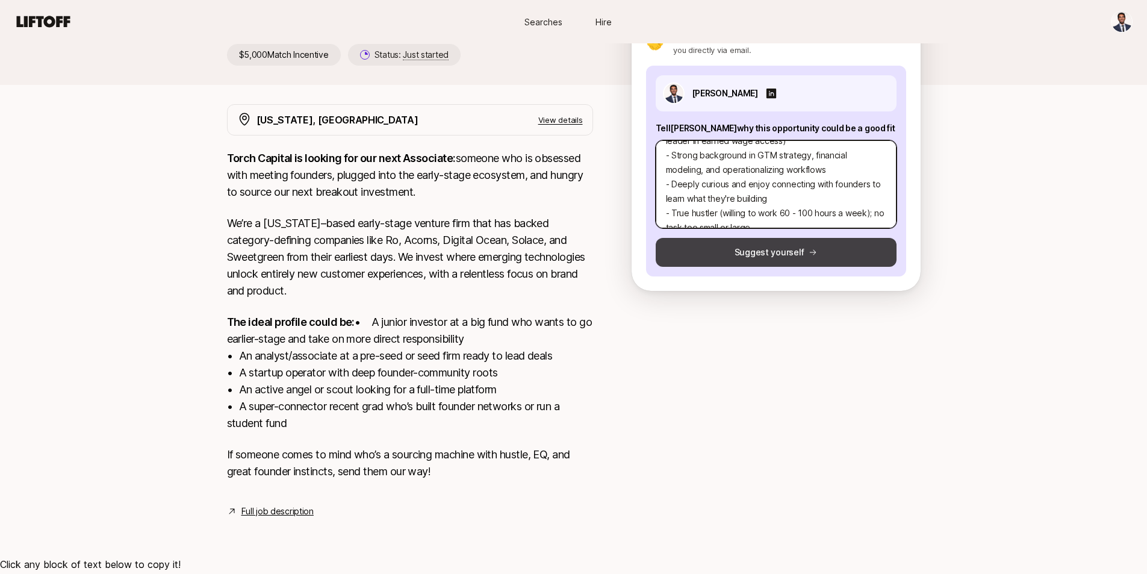
type textarea "- I currently work as a growth-stage investor at [GEOGRAPHIC_DATA], where I ana…"
click at [780, 253] on button "Suggest yourself" at bounding box center [776, 252] width 241 height 29
type textarea "x"
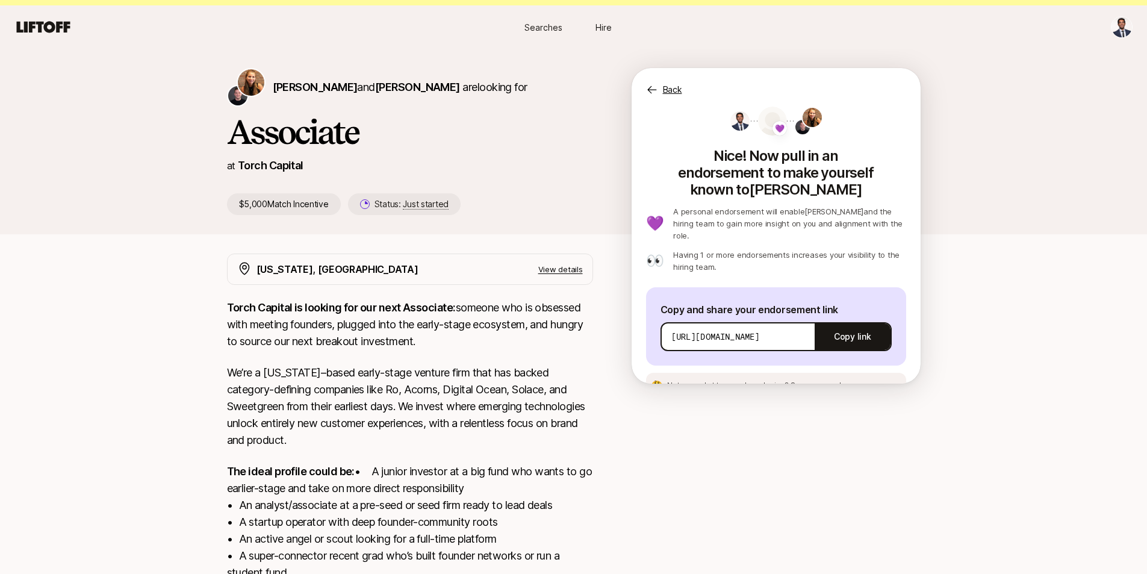
scroll to position [0, 0]
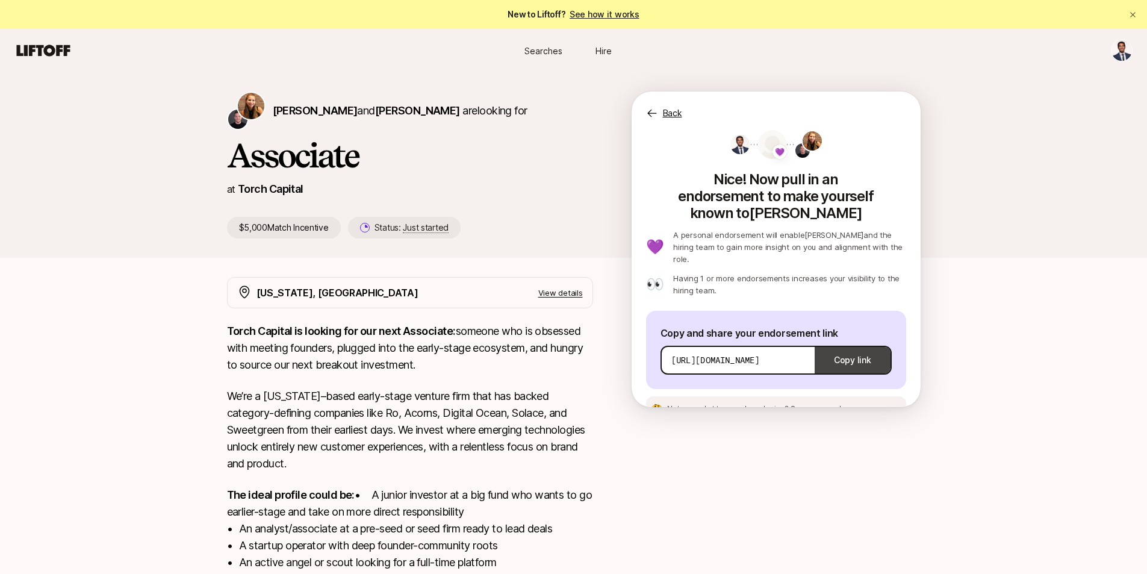
click at [836, 343] on button "Copy link" at bounding box center [852, 360] width 75 height 34
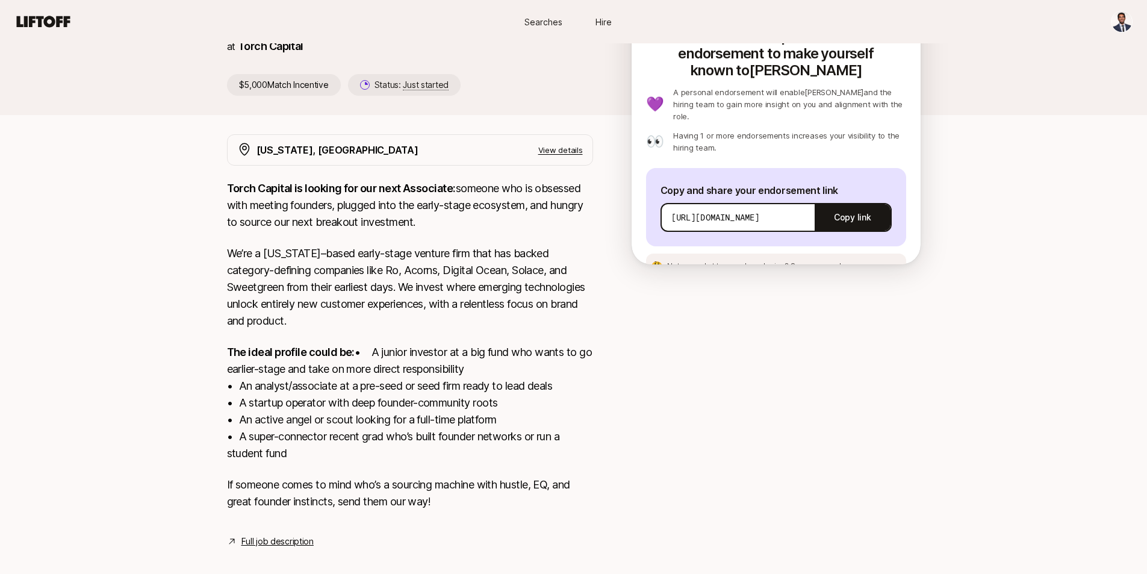
scroll to position [173, 0]
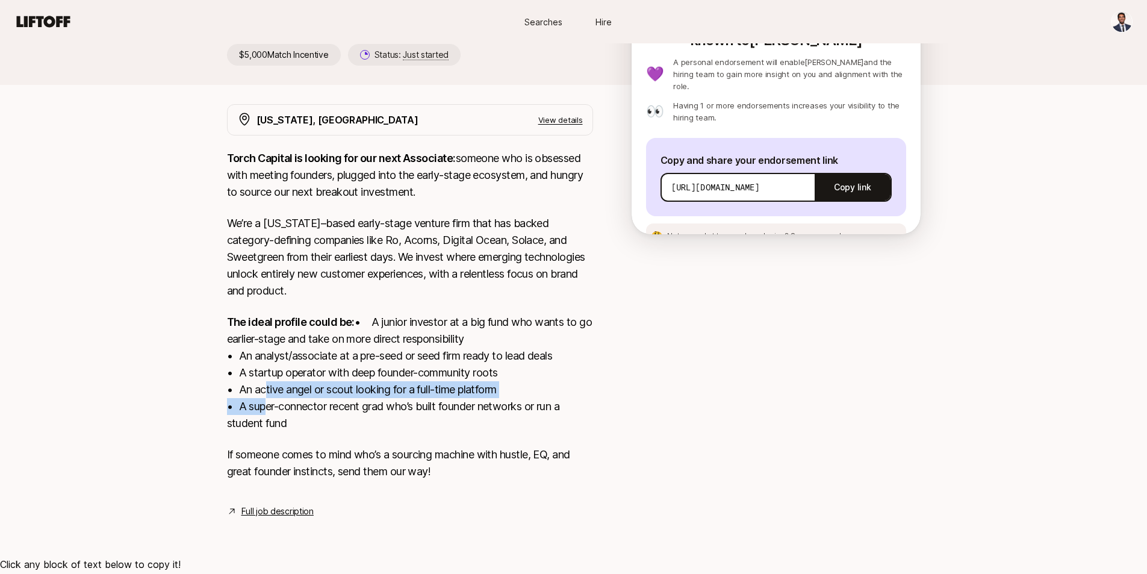
drag, startPoint x: 258, startPoint y: 424, endPoint x: 260, endPoint y: 433, distance: 9.2
click at [260, 432] on p "The ideal profile could be: • A junior investor at a big fund who wants to go e…" at bounding box center [410, 373] width 366 height 118
click at [267, 518] on link "Full job description" at bounding box center [277, 511] width 72 height 14
